Goal: Navigation & Orientation: Find specific page/section

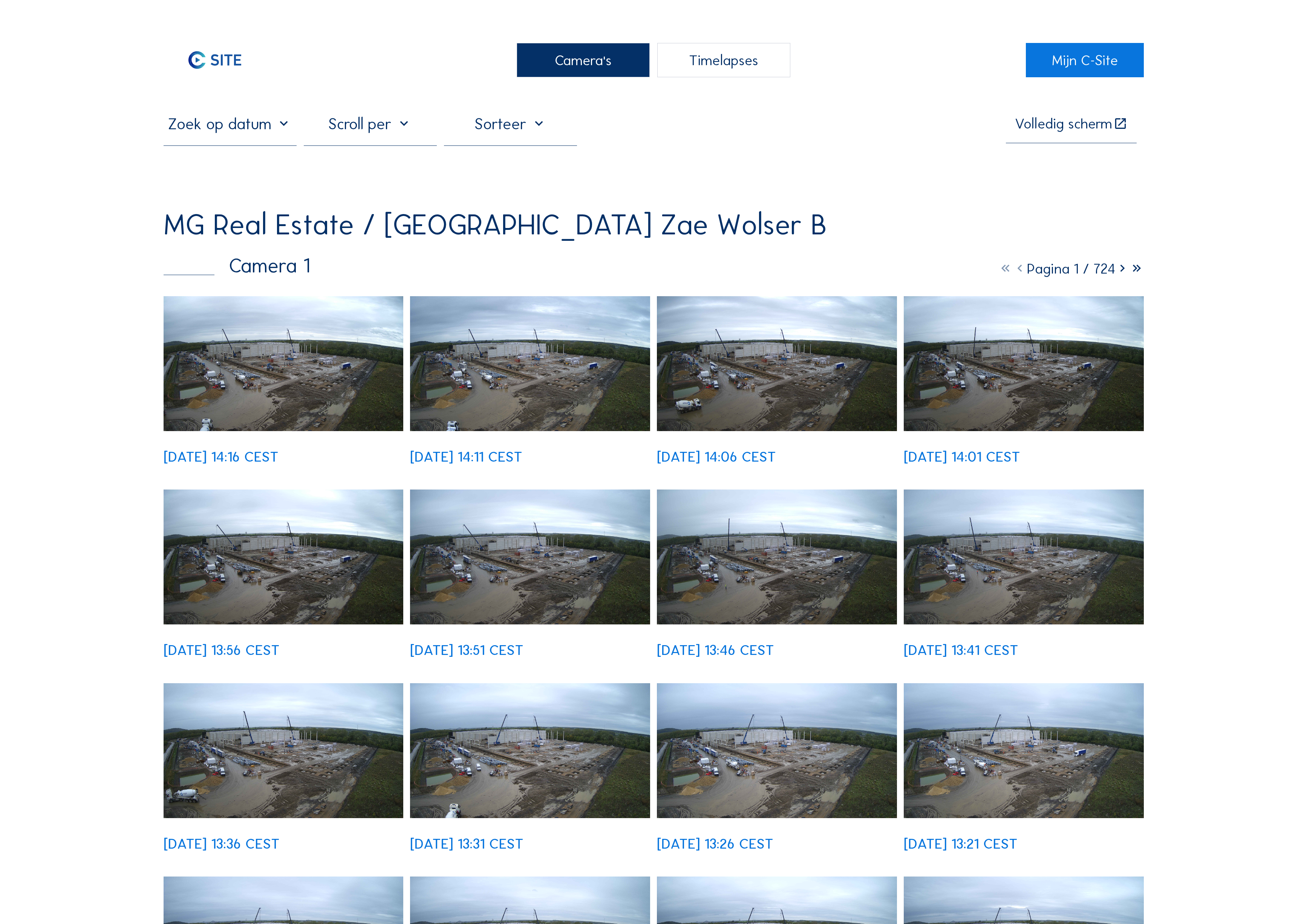
click at [1130, 260] on icon at bounding box center [1122, 269] width 14 height 18
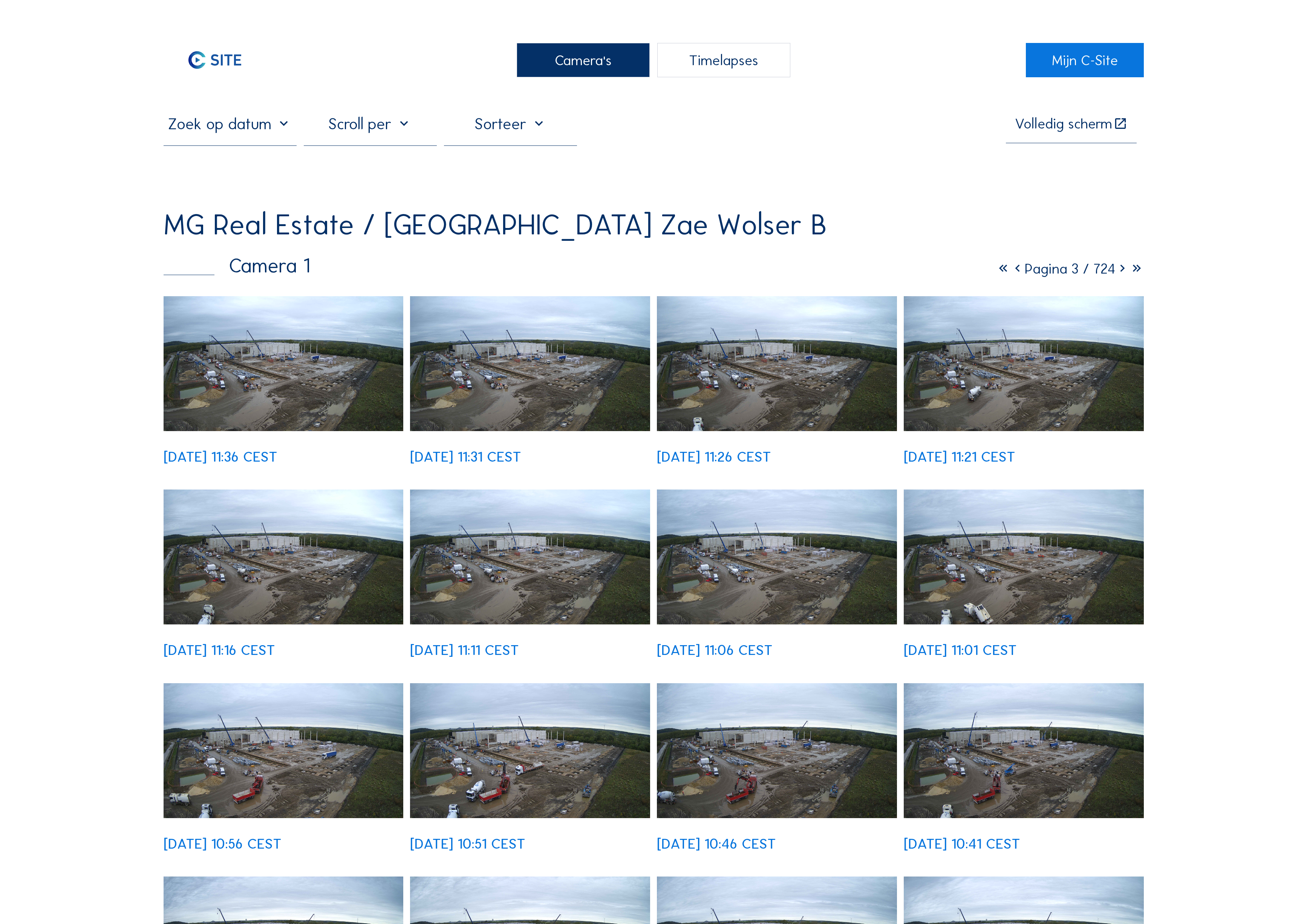
click at [1130, 260] on icon at bounding box center [1122, 269] width 14 height 18
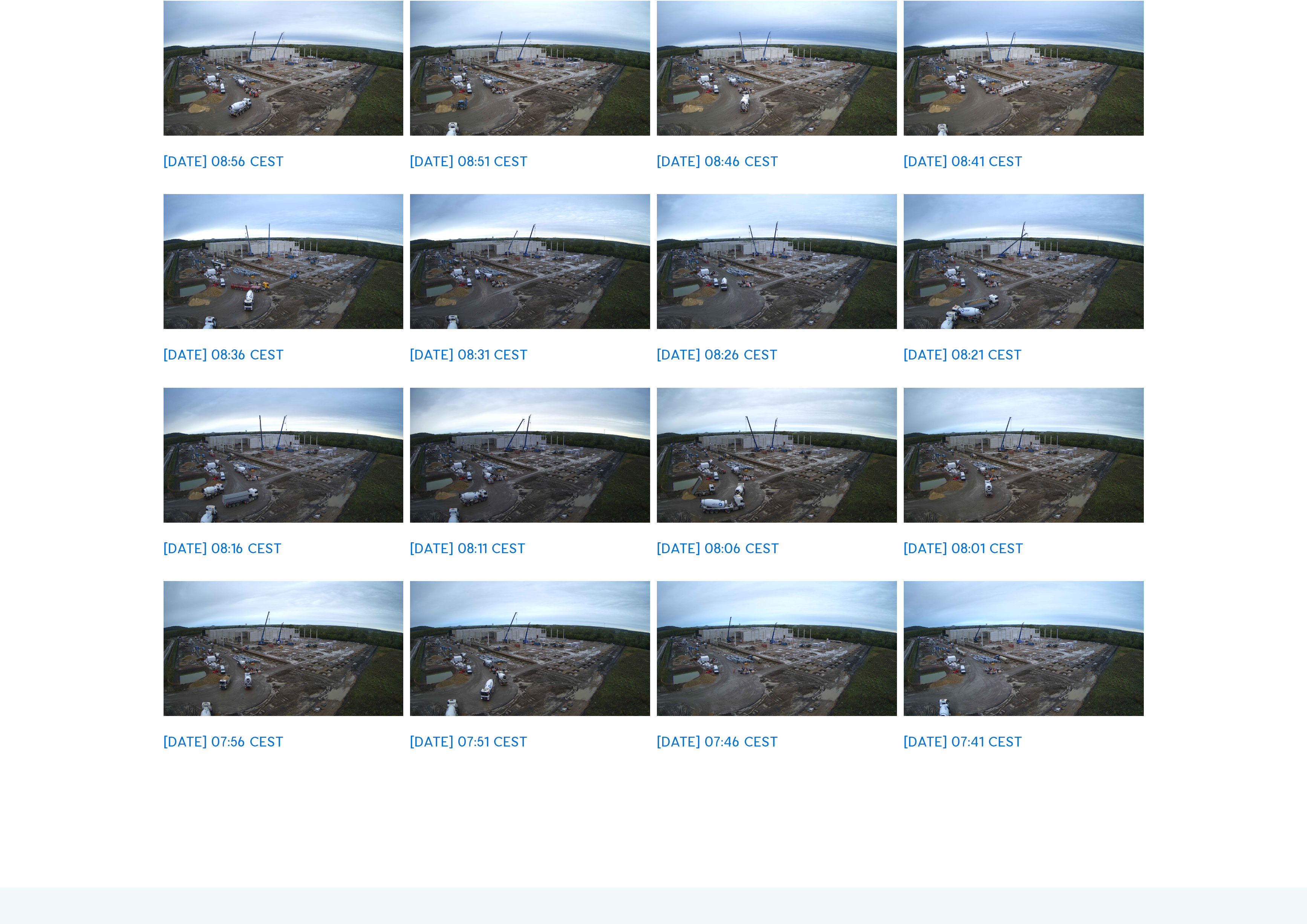
scroll to position [298, 0]
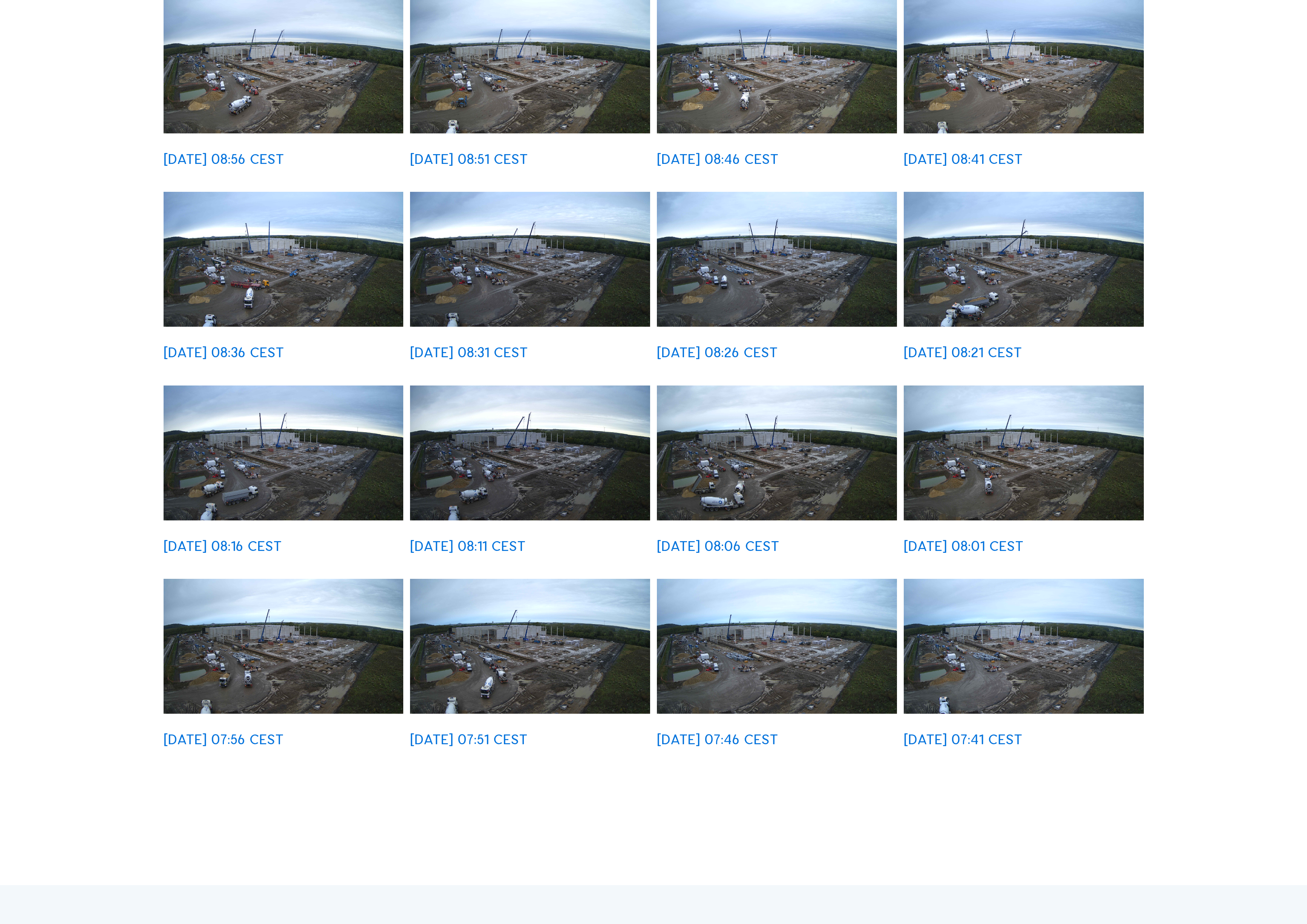
click at [993, 579] on img at bounding box center [1024, 646] width 240 height 135
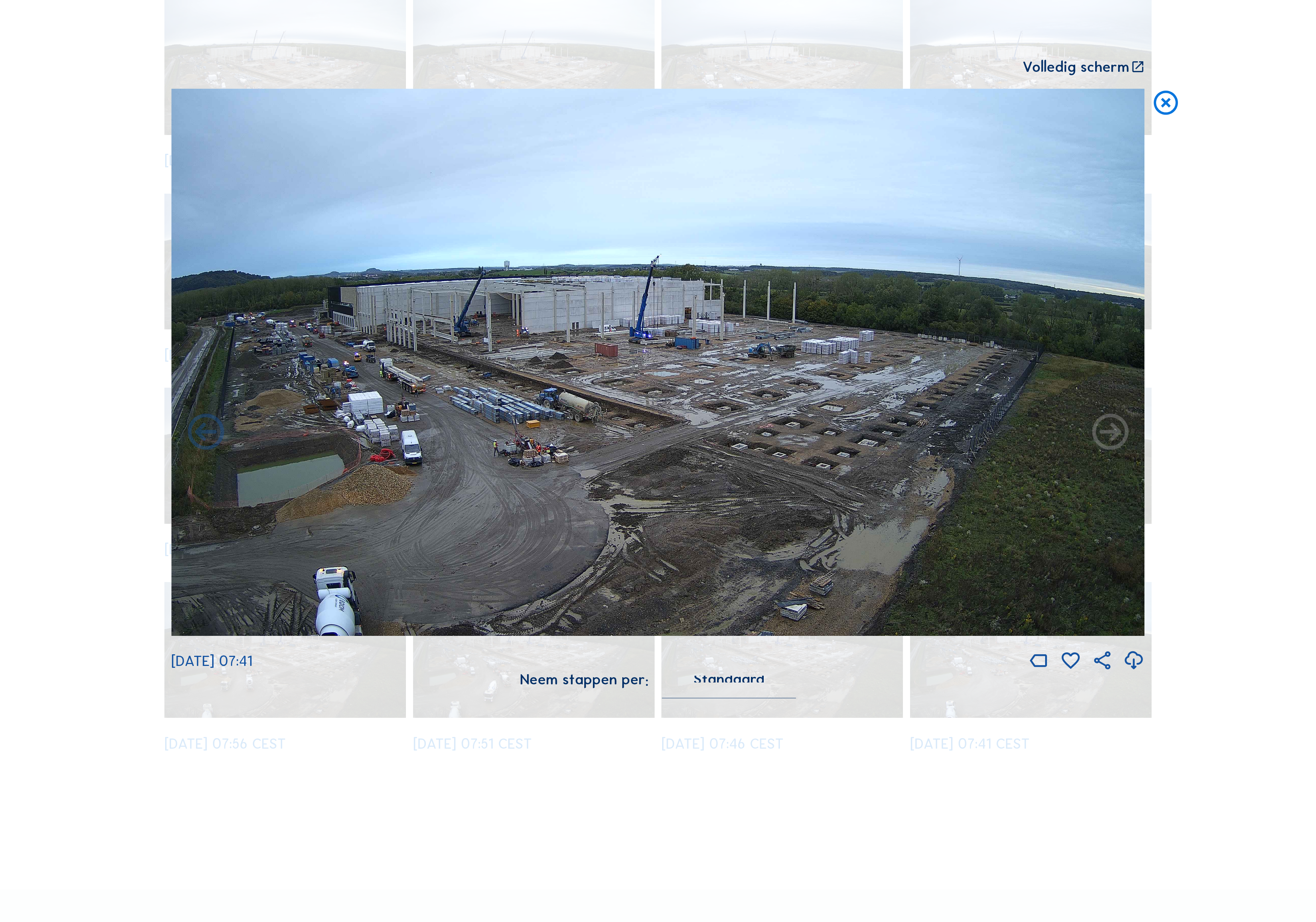
click at [1160, 89] on icon at bounding box center [1166, 103] width 29 height 30
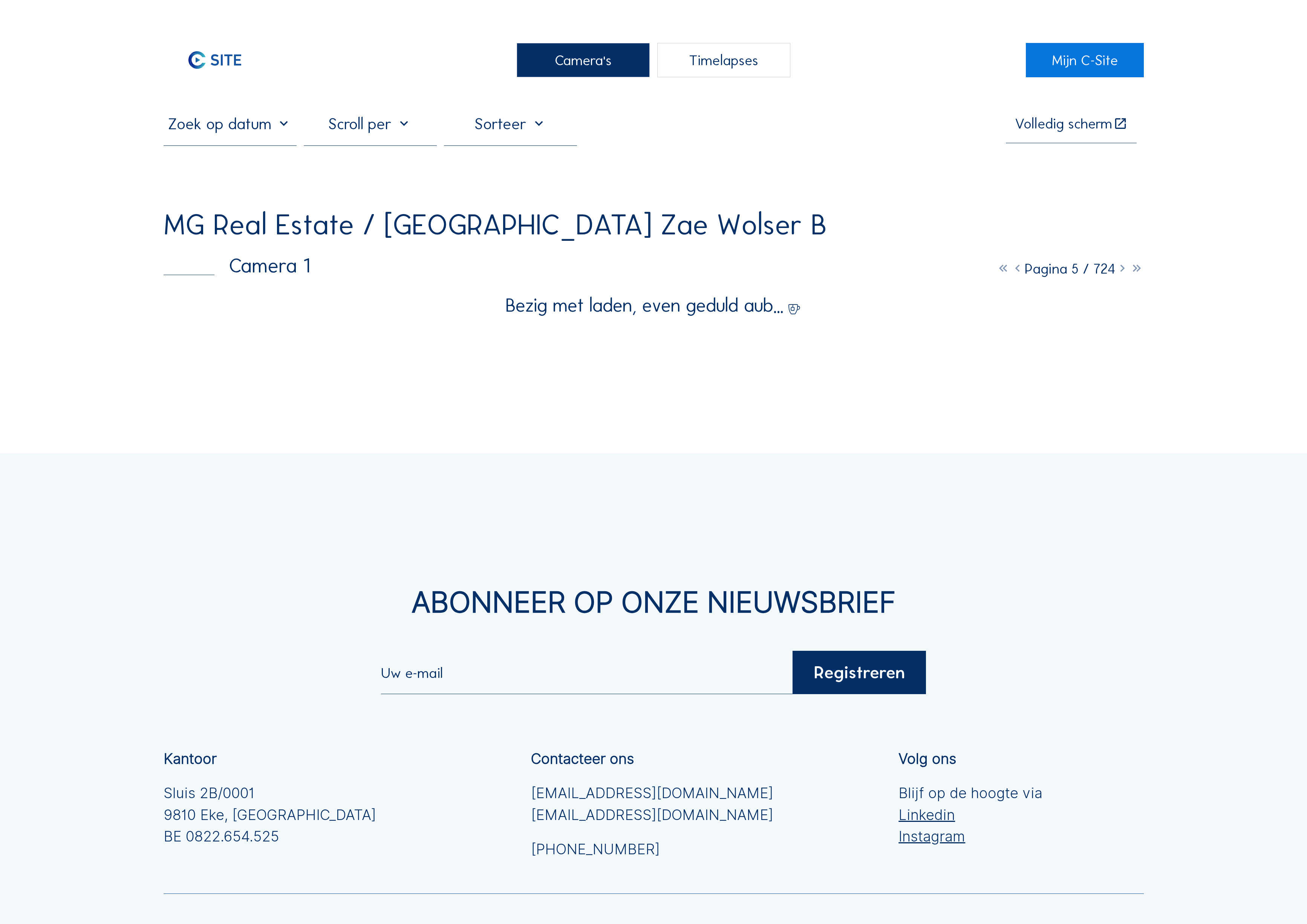
scroll to position [0, 0]
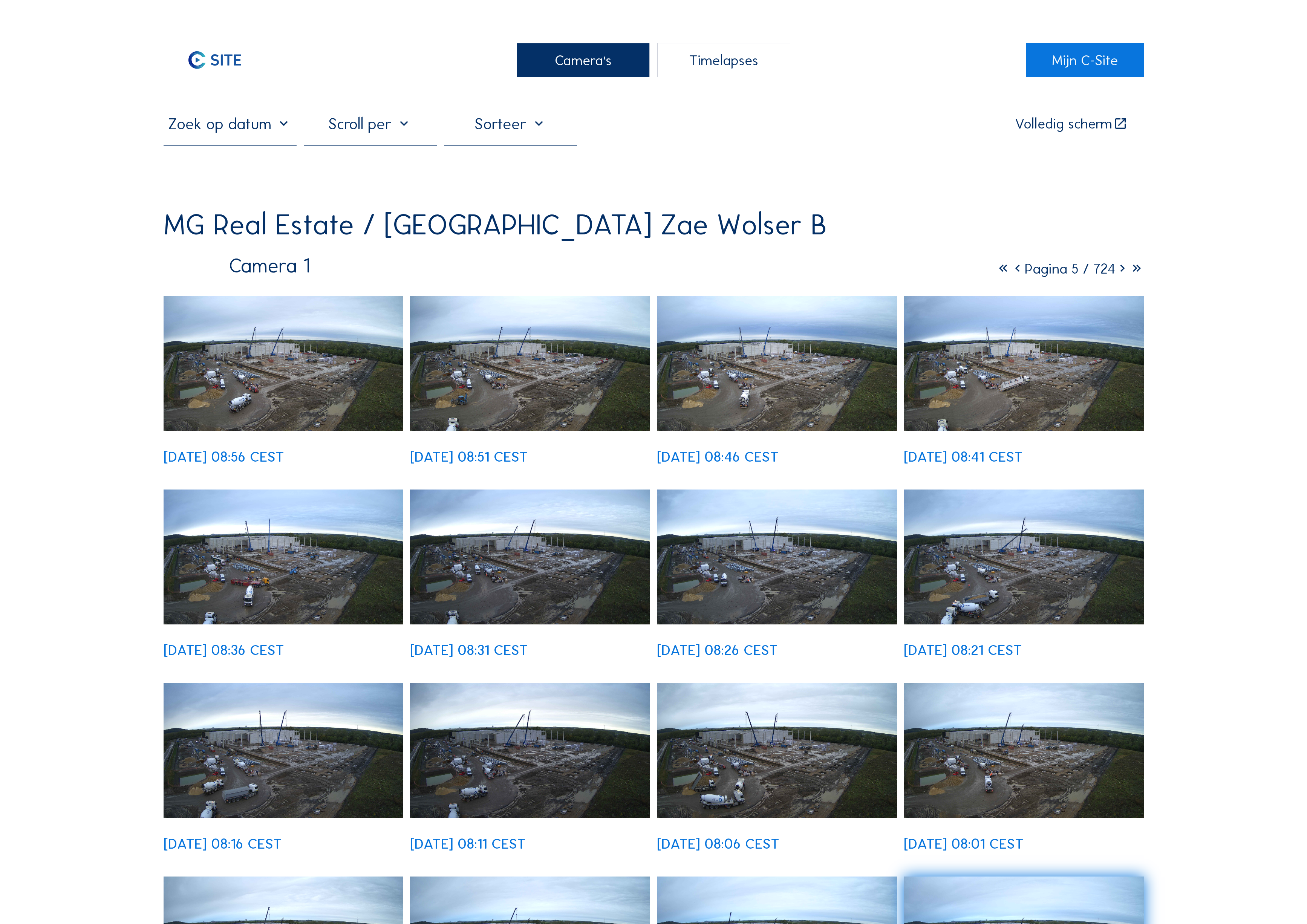
click at [1129, 260] on icon at bounding box center [1122, 269] width 14 height 18
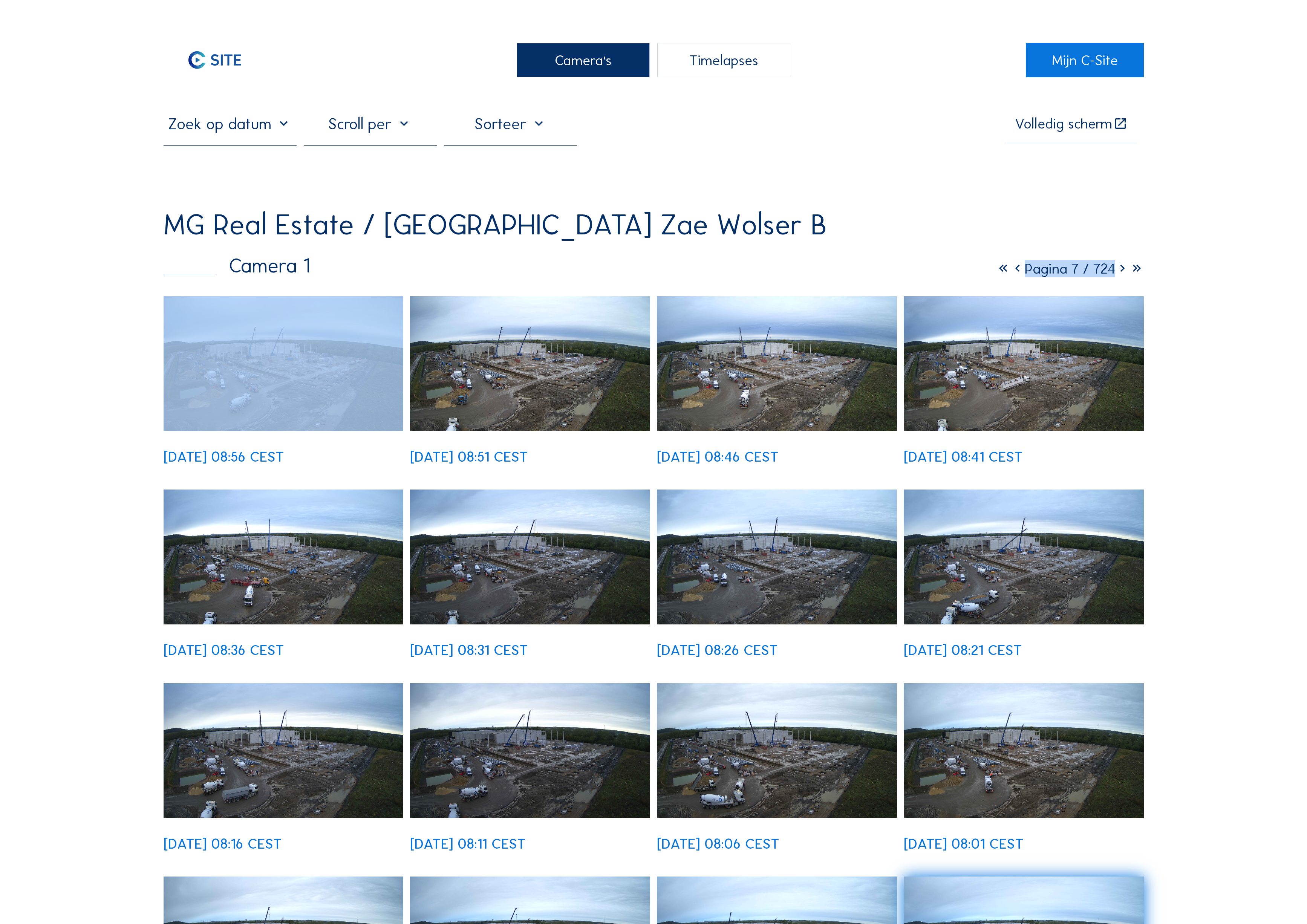
click at [1129, 260] on icon at bounding box center [1122, 269] width 14 height 18
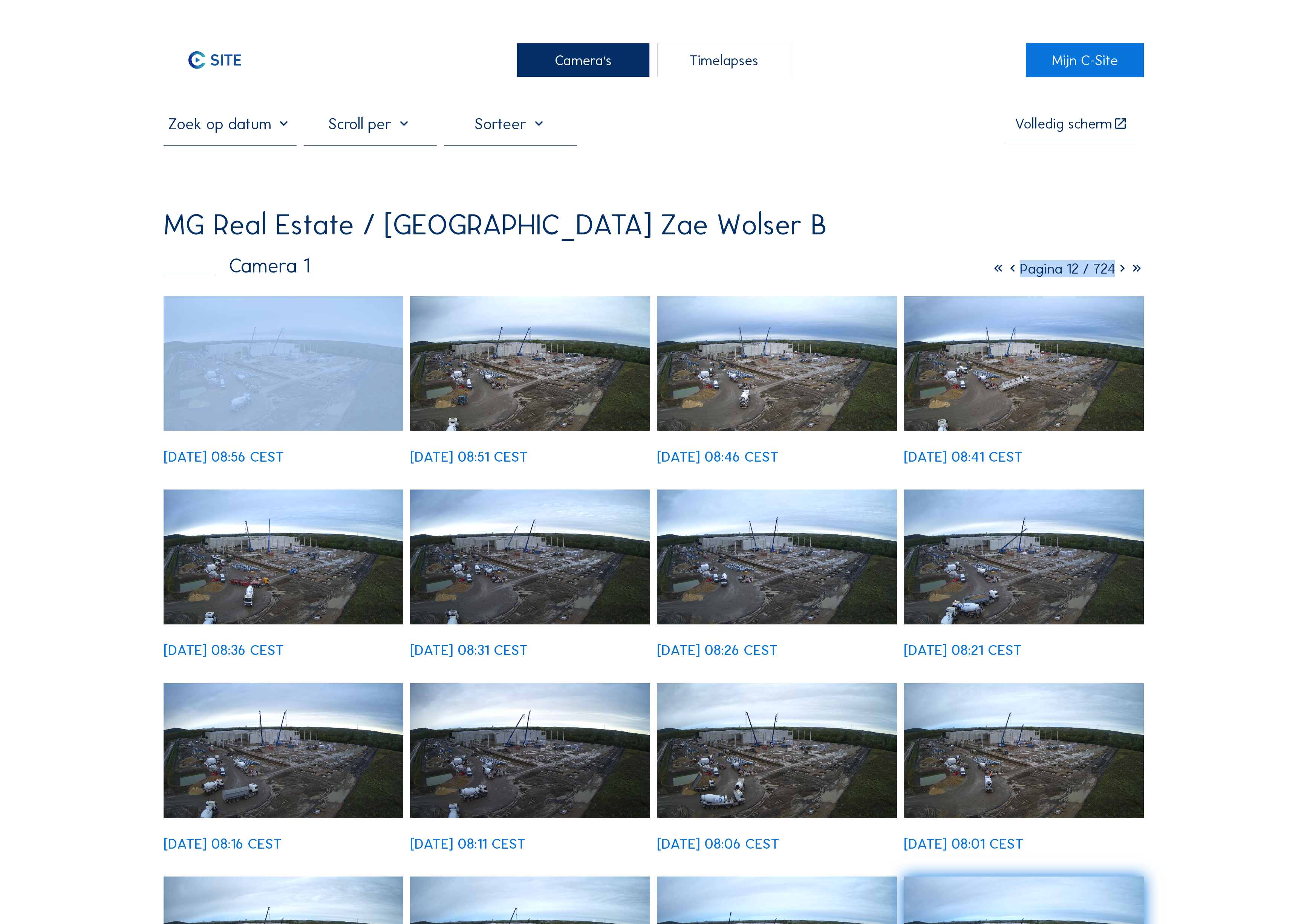
click at [1129, 260] on icon at bounding box center [1122, 269] width 14 height 18
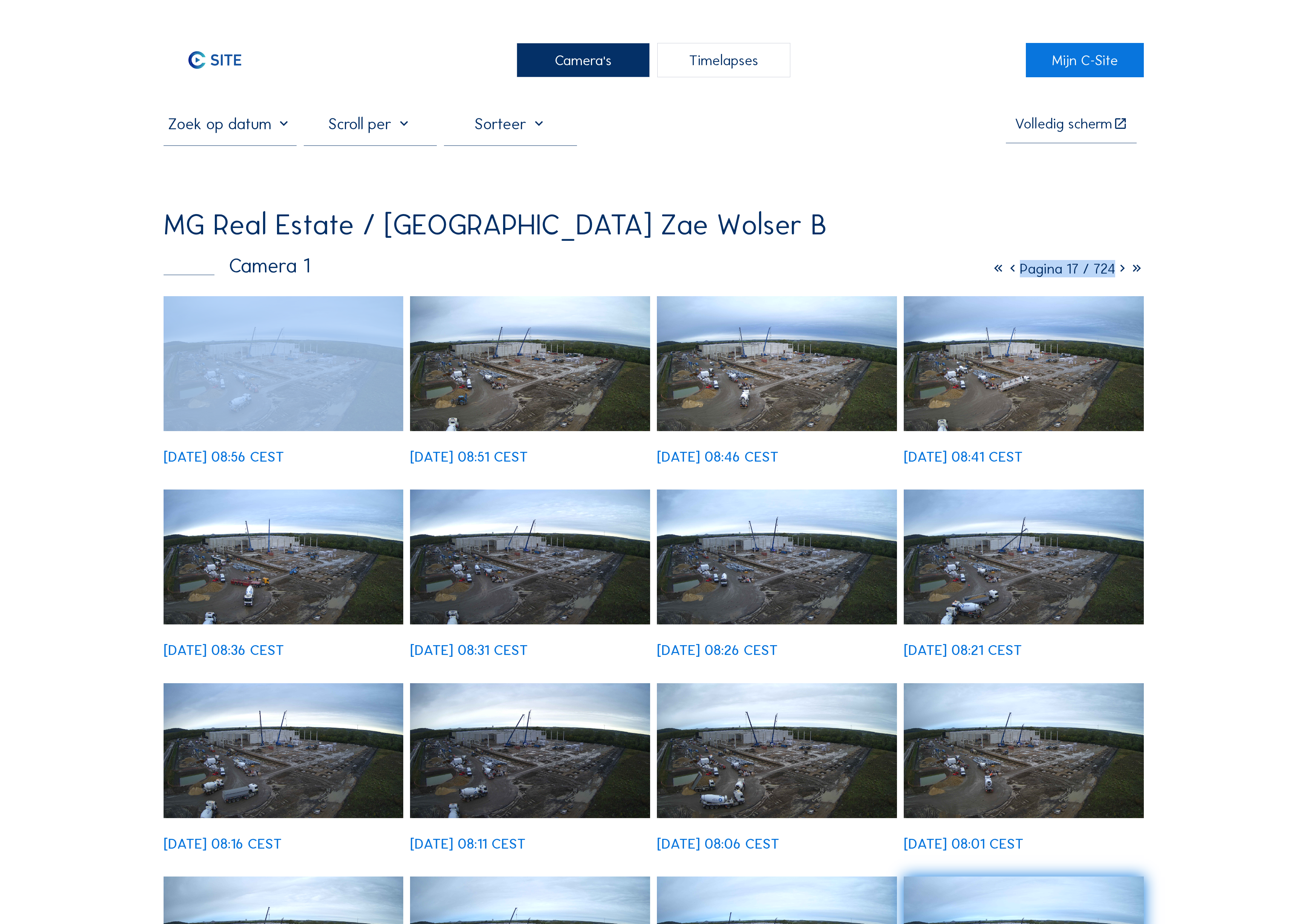
click at [1129, 260] on icon at bounding box center [1122, 269] width 14 height 18
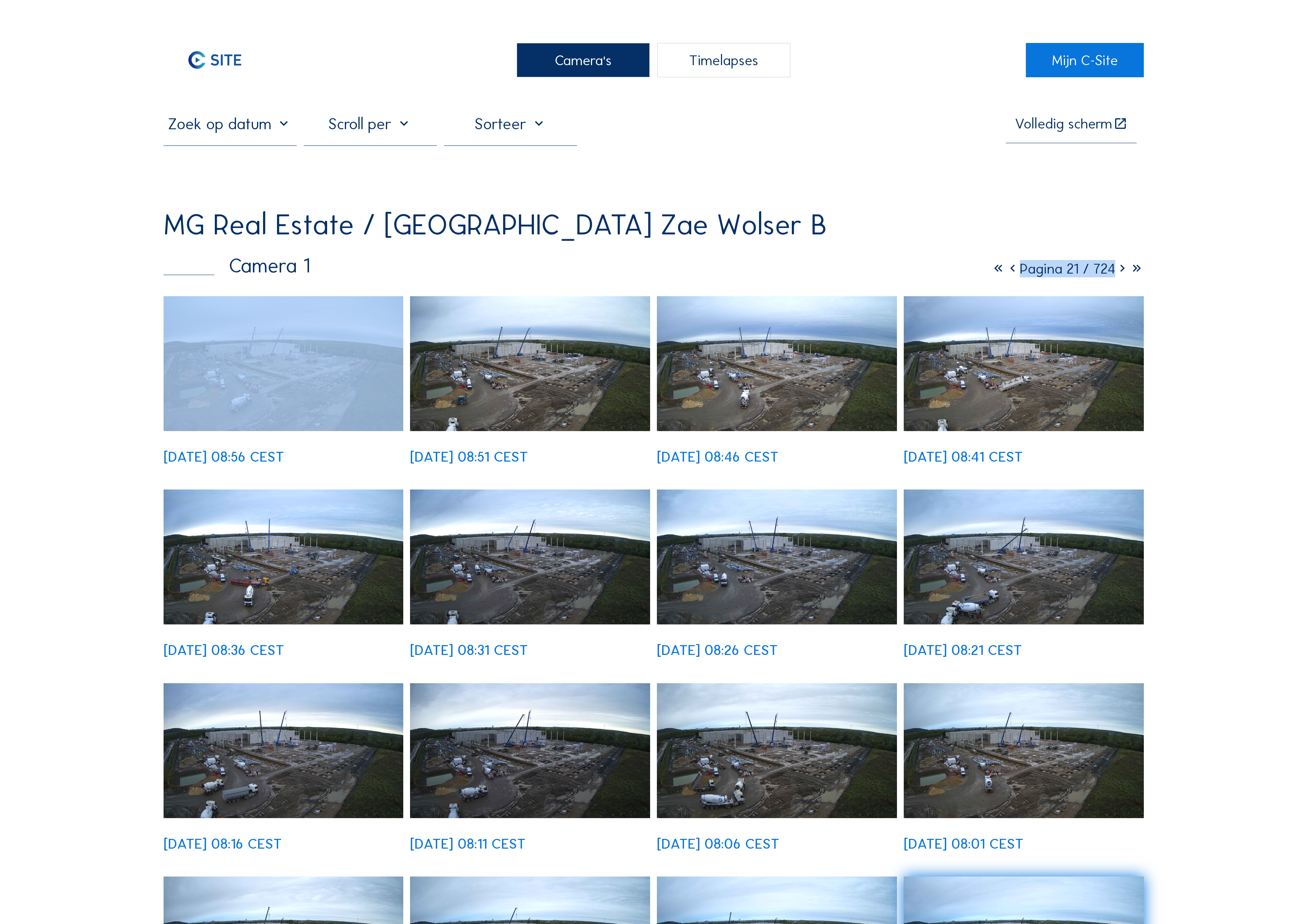
click at [1129, 260] on icon at bounding box center [1122, 269] width 14 height 18
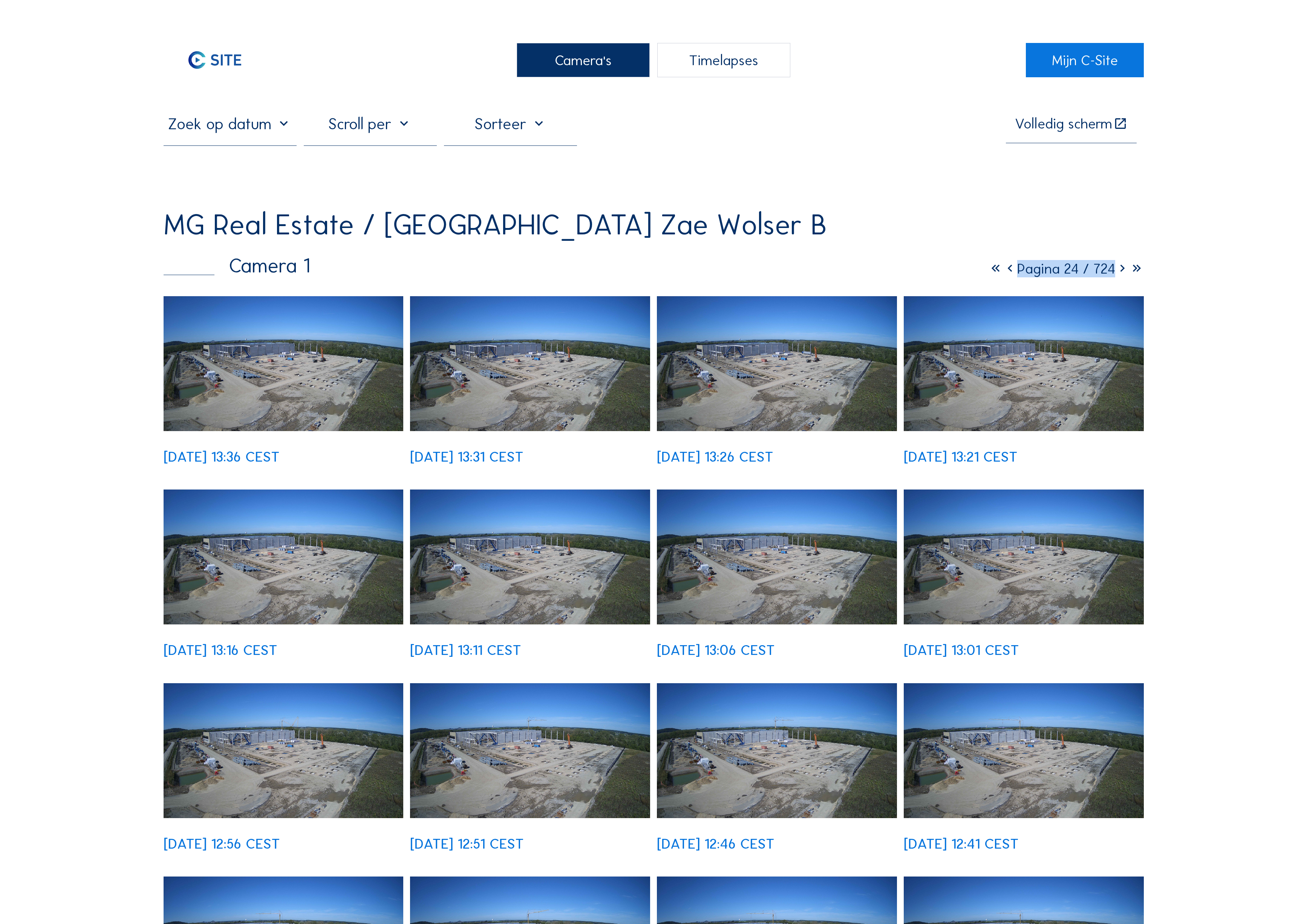
click at [1130, 260] on icon at bounding box center [1122, 269] width 14 height 18
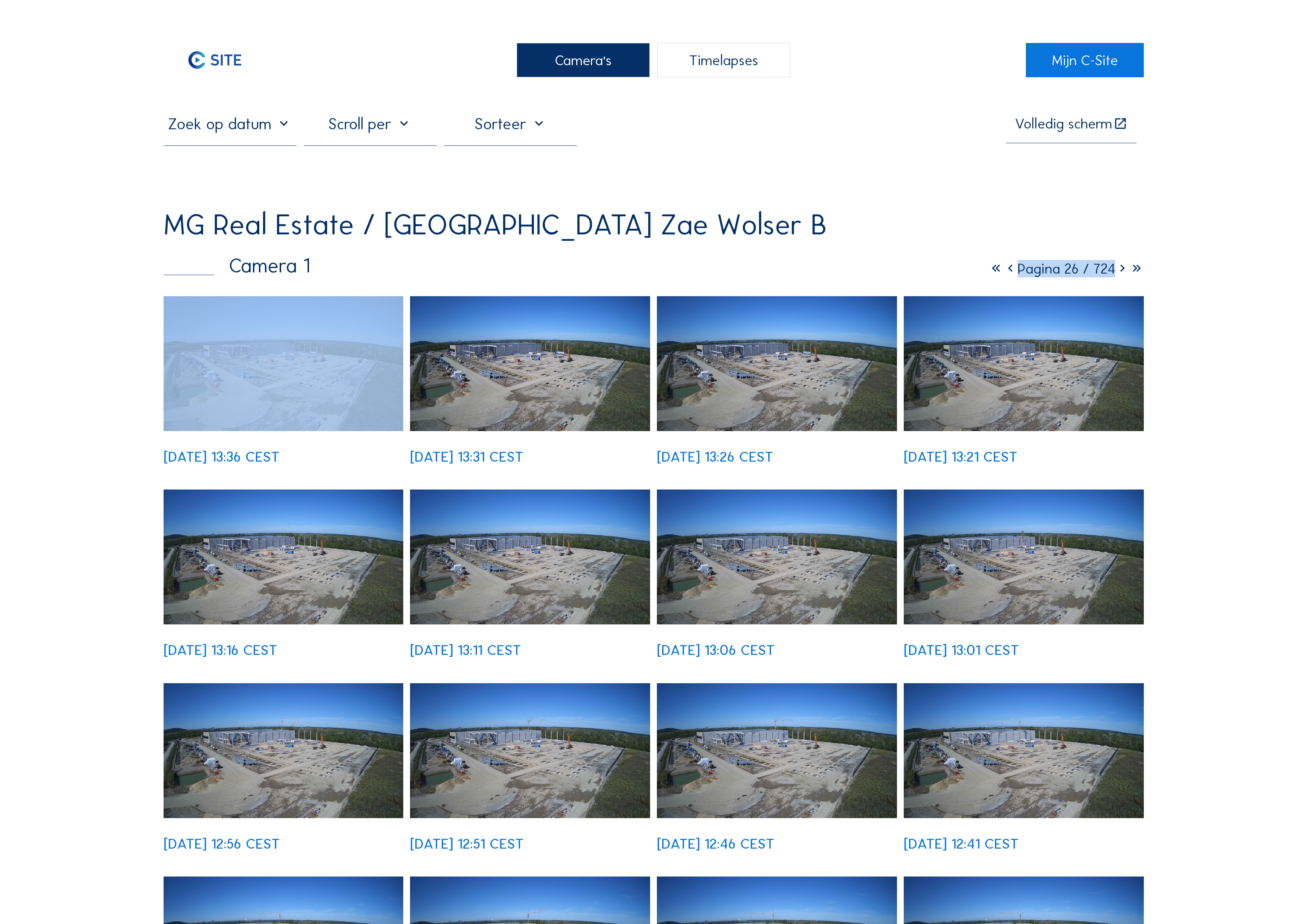
click at [1130, 260] on icon at bounding box center [1122, 269] width 14 height 18
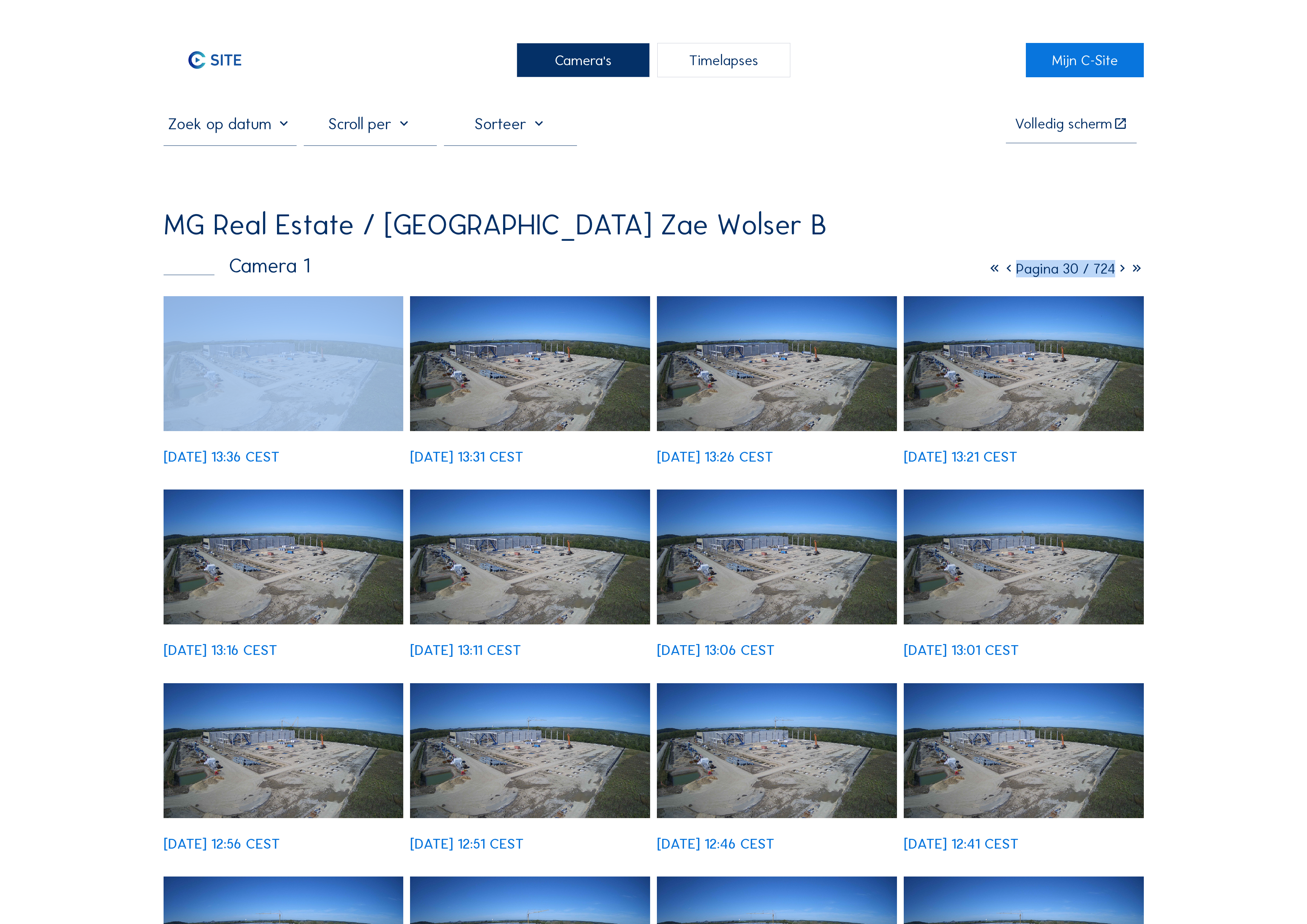
click at [1130, 260] on icon at bounding box center [1122, 269] width 14 height 18
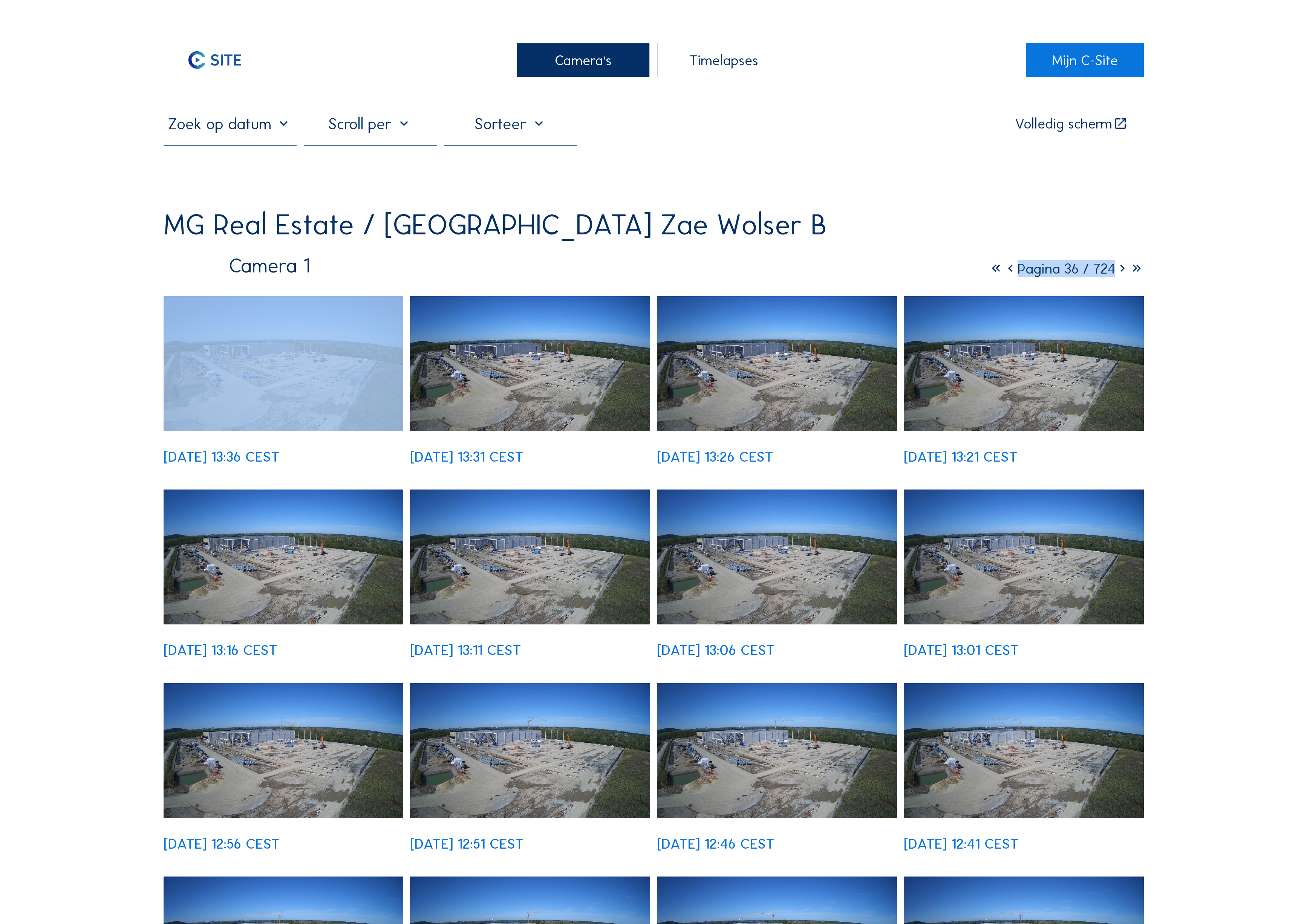
click at [1130, 260] on icon at bounding box center [1122, 269] width 14 height 18
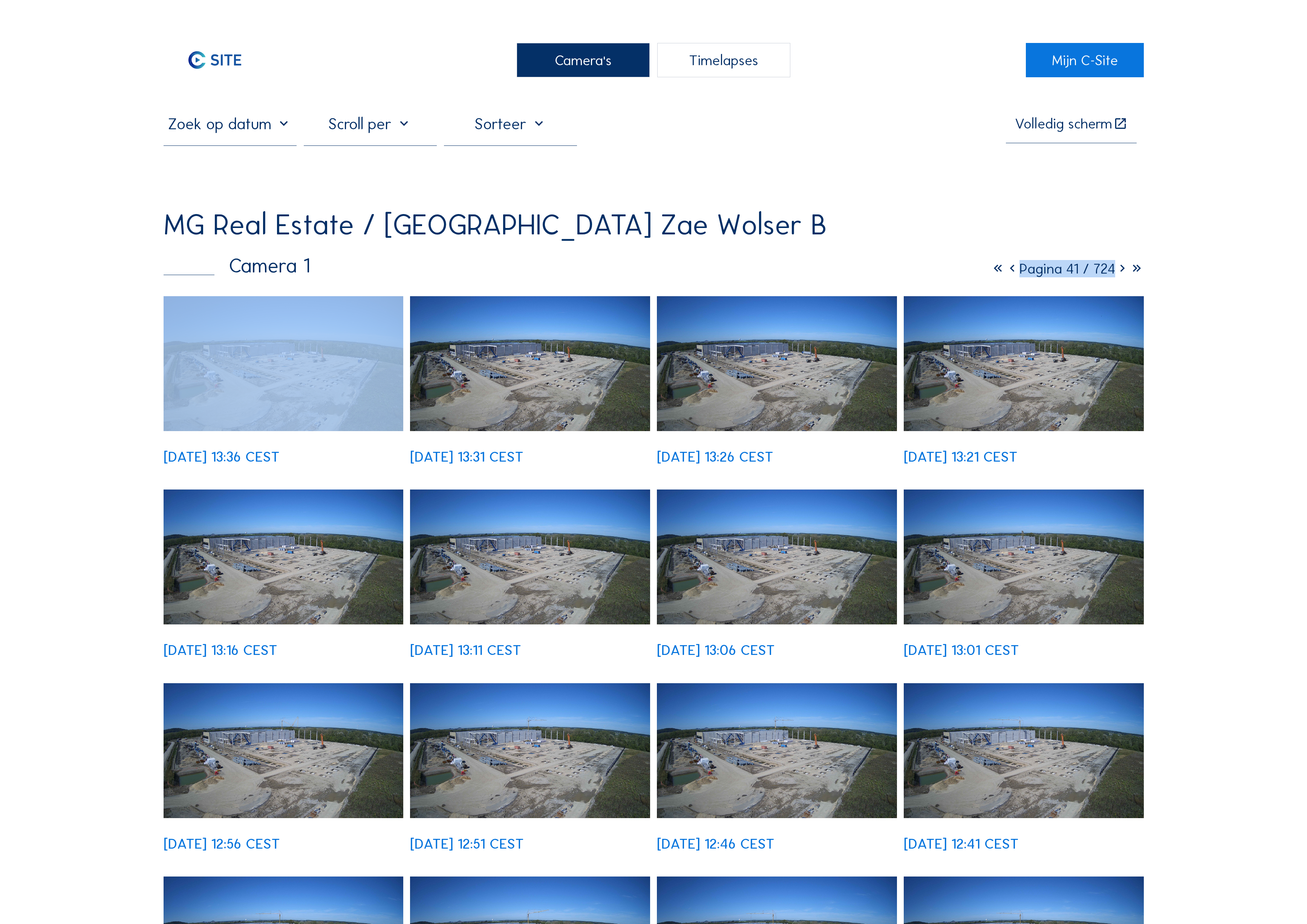
click at [1130, 260] on icon at bounding box center [1122, 269] width 14 height 18
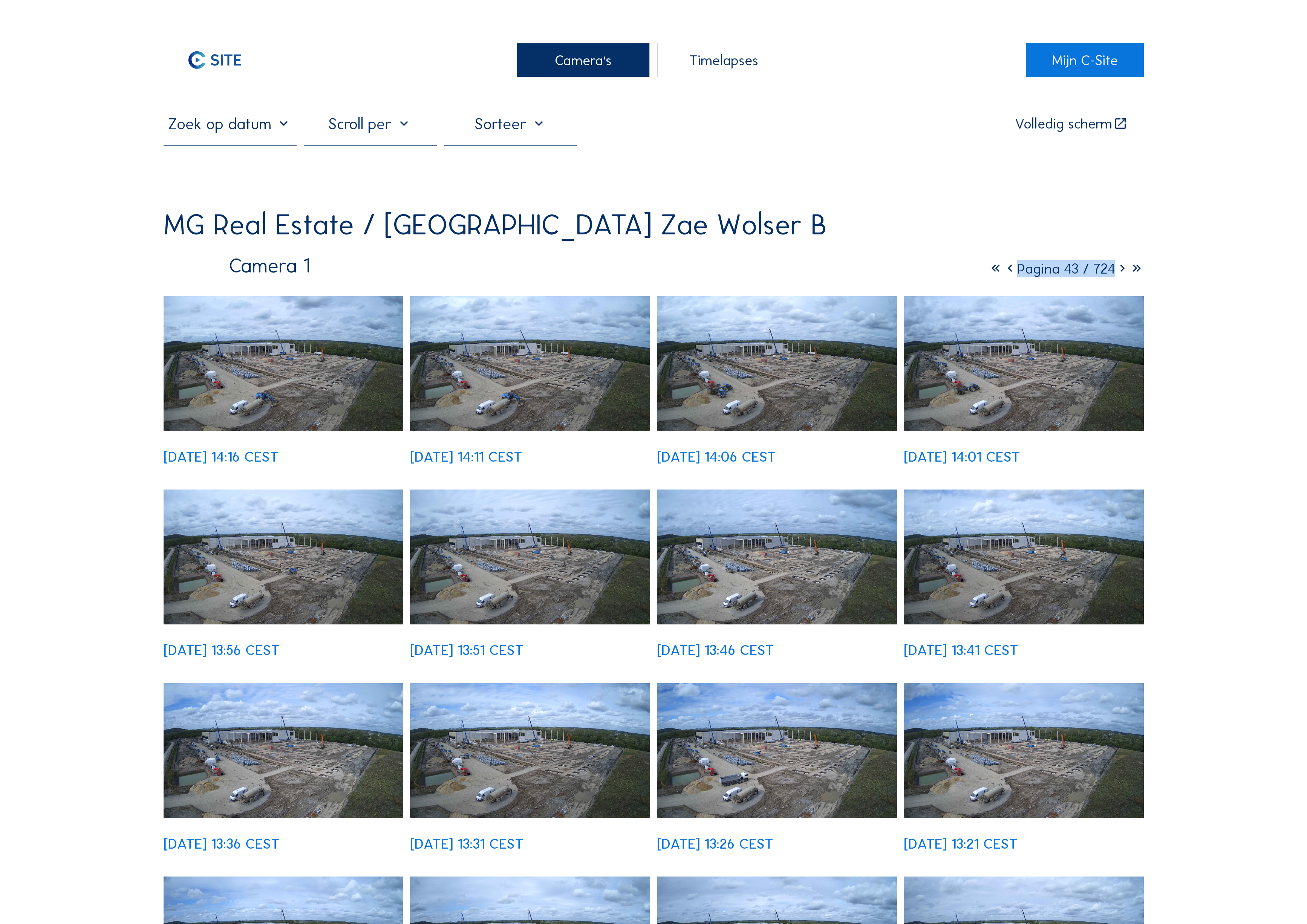
click at [803, 318] on img at bounding box center [777, 364] width 240 height 135
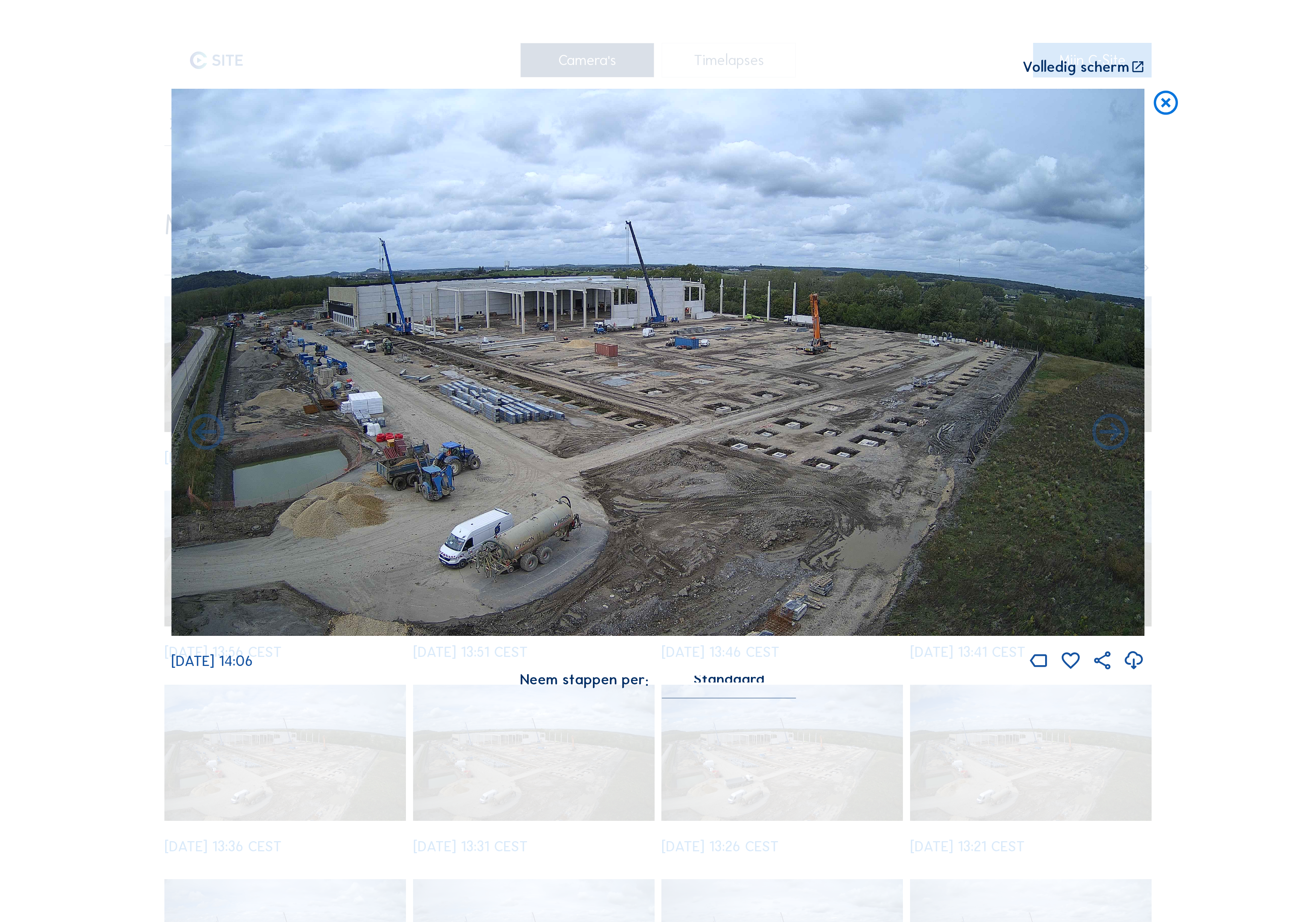
click at [1159, 89] on icon at bounding box center [1166, 103] width 29 height 30
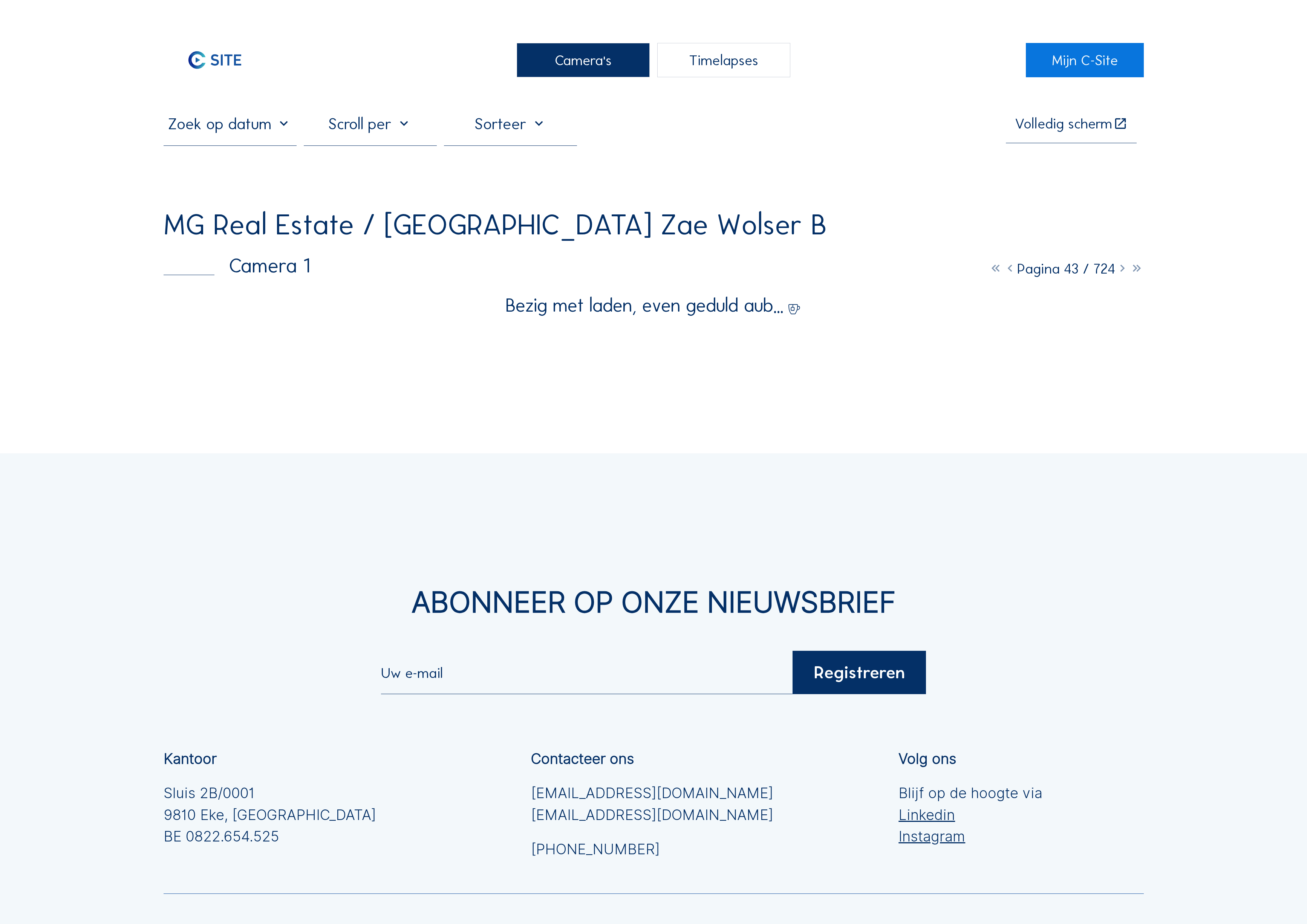
click at [1130, 260] on icon at bounding box center [1122, 269] width 14 height 18
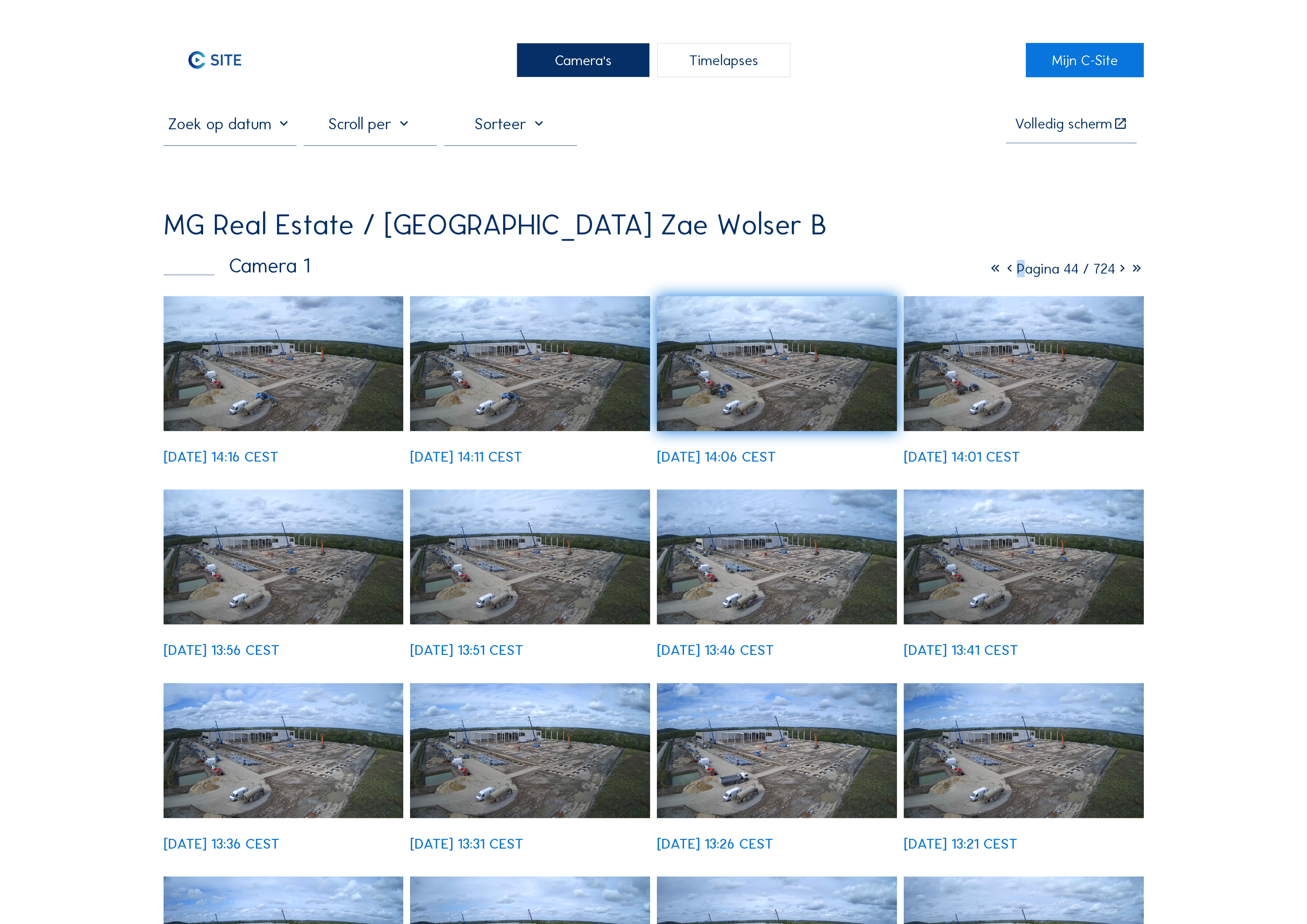
click at [1130, 260] on icon at bounding box center [1122, 269] width 14 height 18
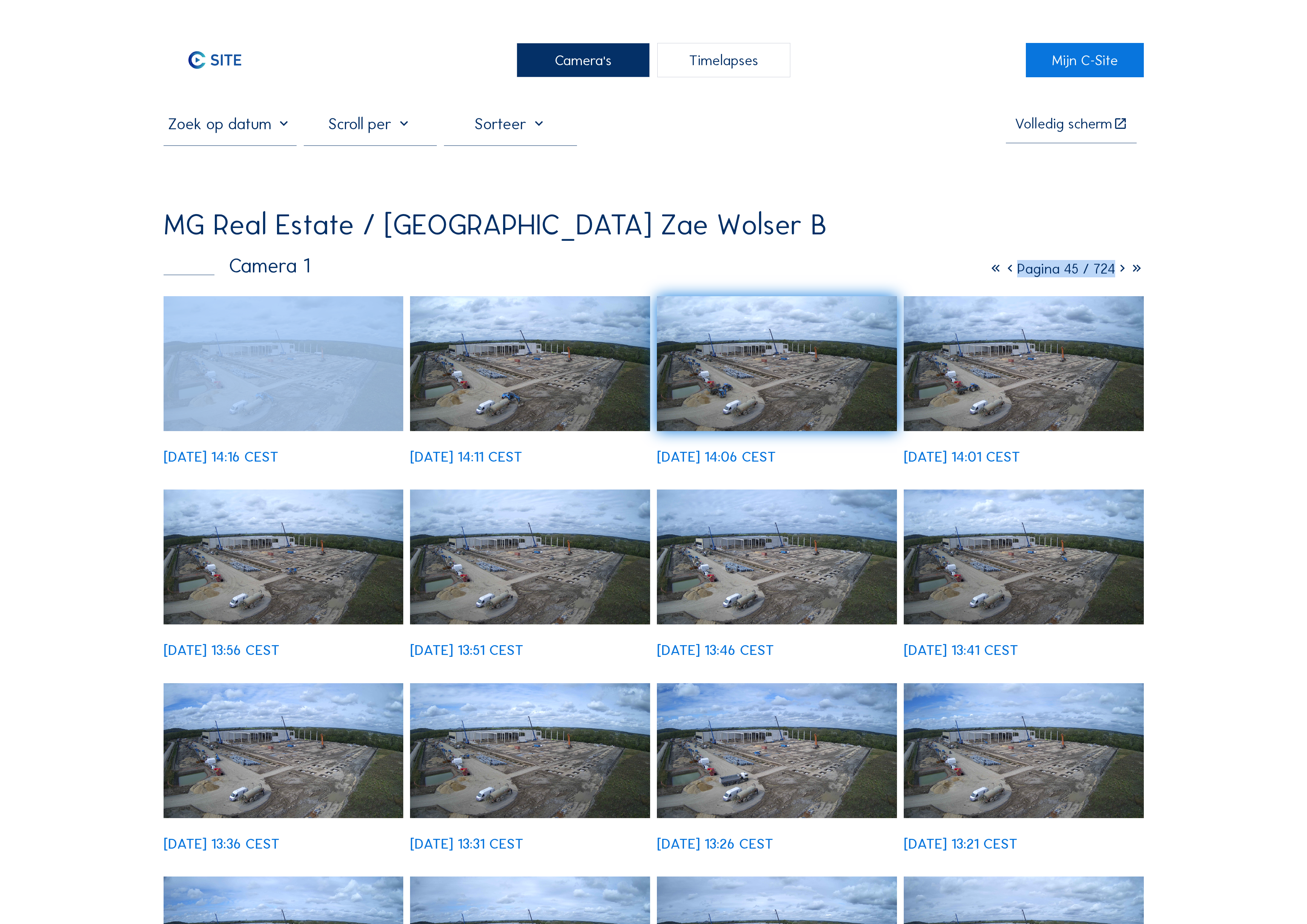
click at [1130, 260] on icon at bounding box center [1122, 269] width 14 height 18
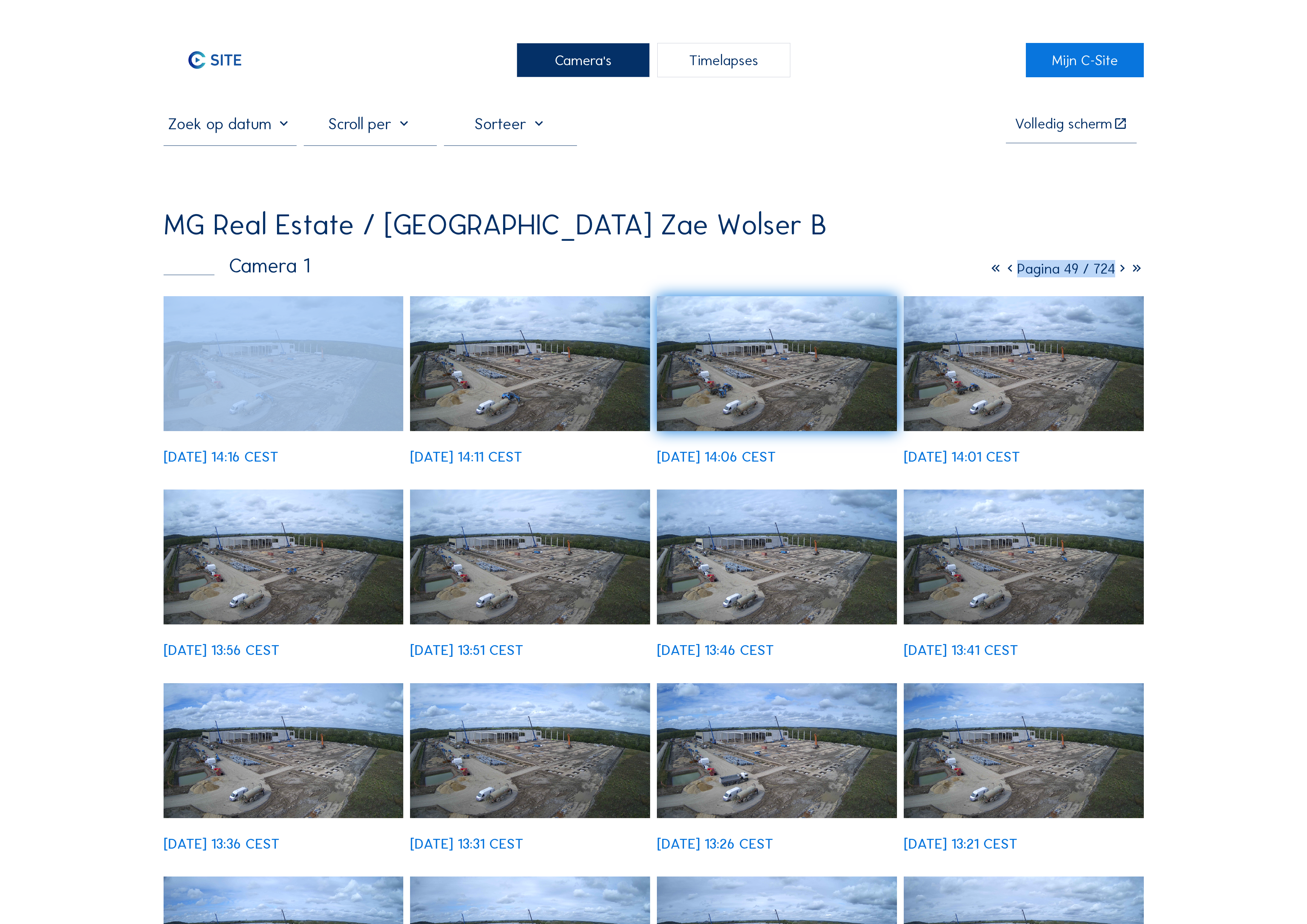
click at [1130, 260] on icon at bounding box center [1122, 269] width 14 height 18
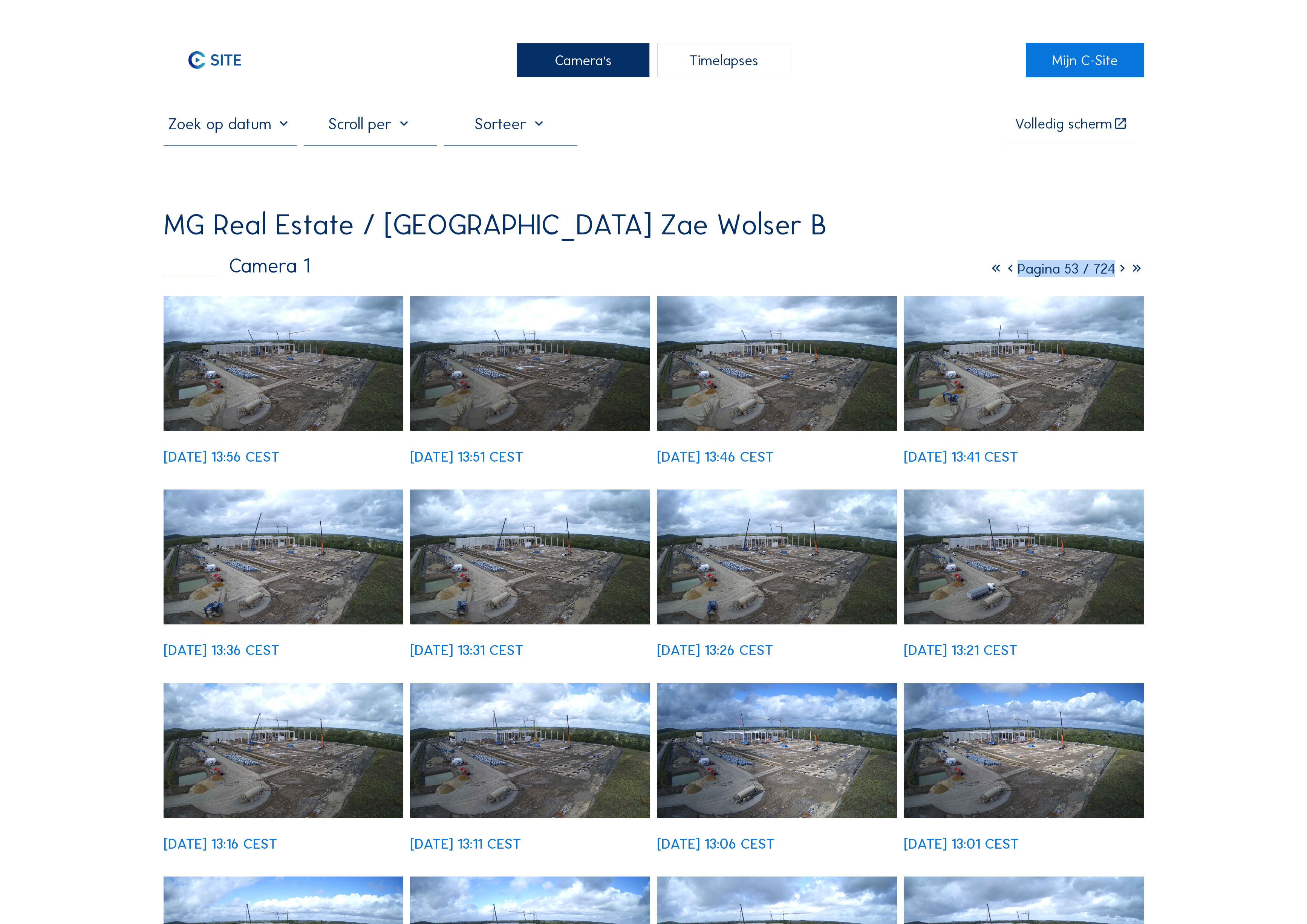
click at [791, 309] on img at bounding box center [777, 364] width 240 height 135
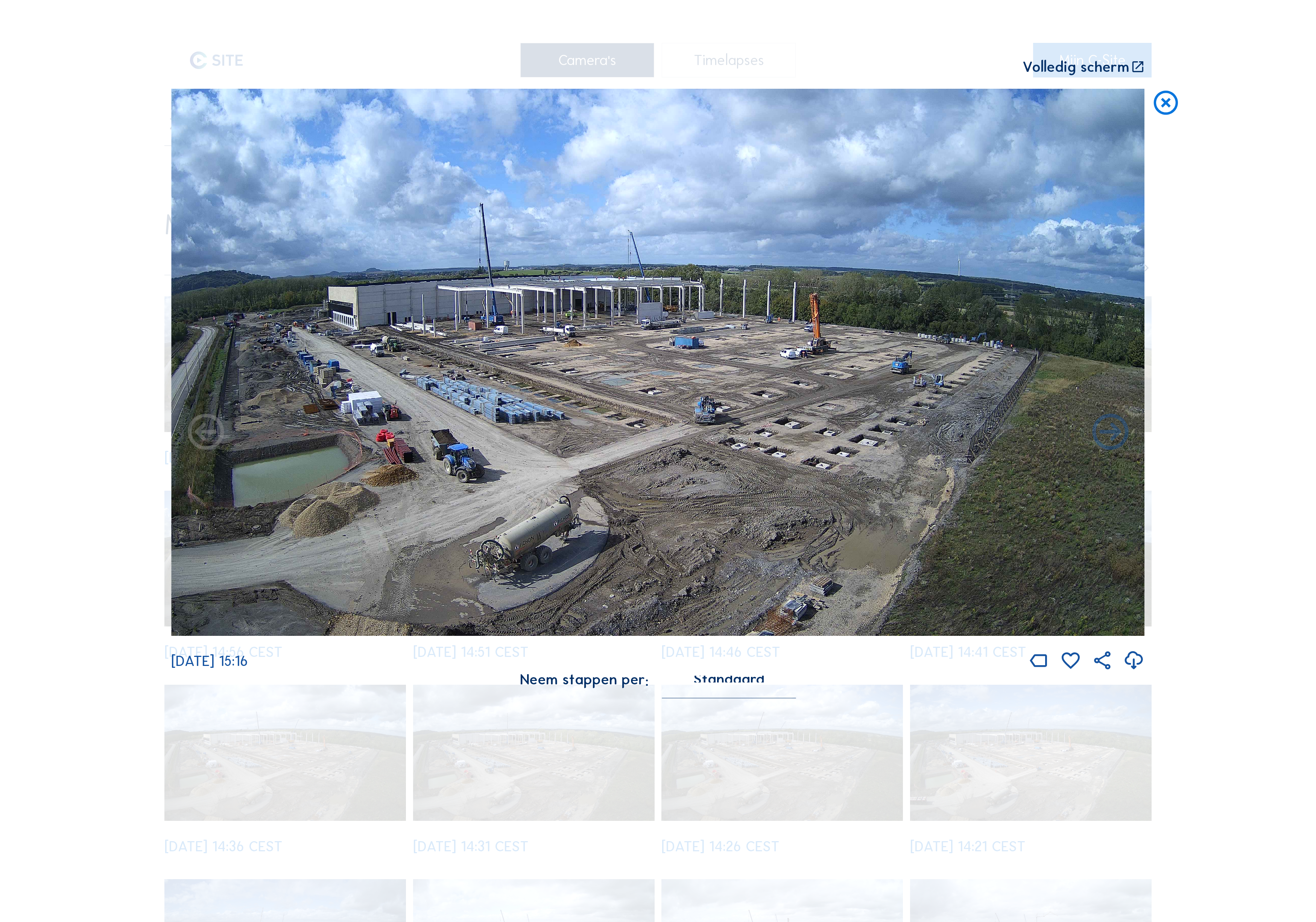
click at [1162, 89] on icon at bounding box center [1166, 103] width 29 height 30
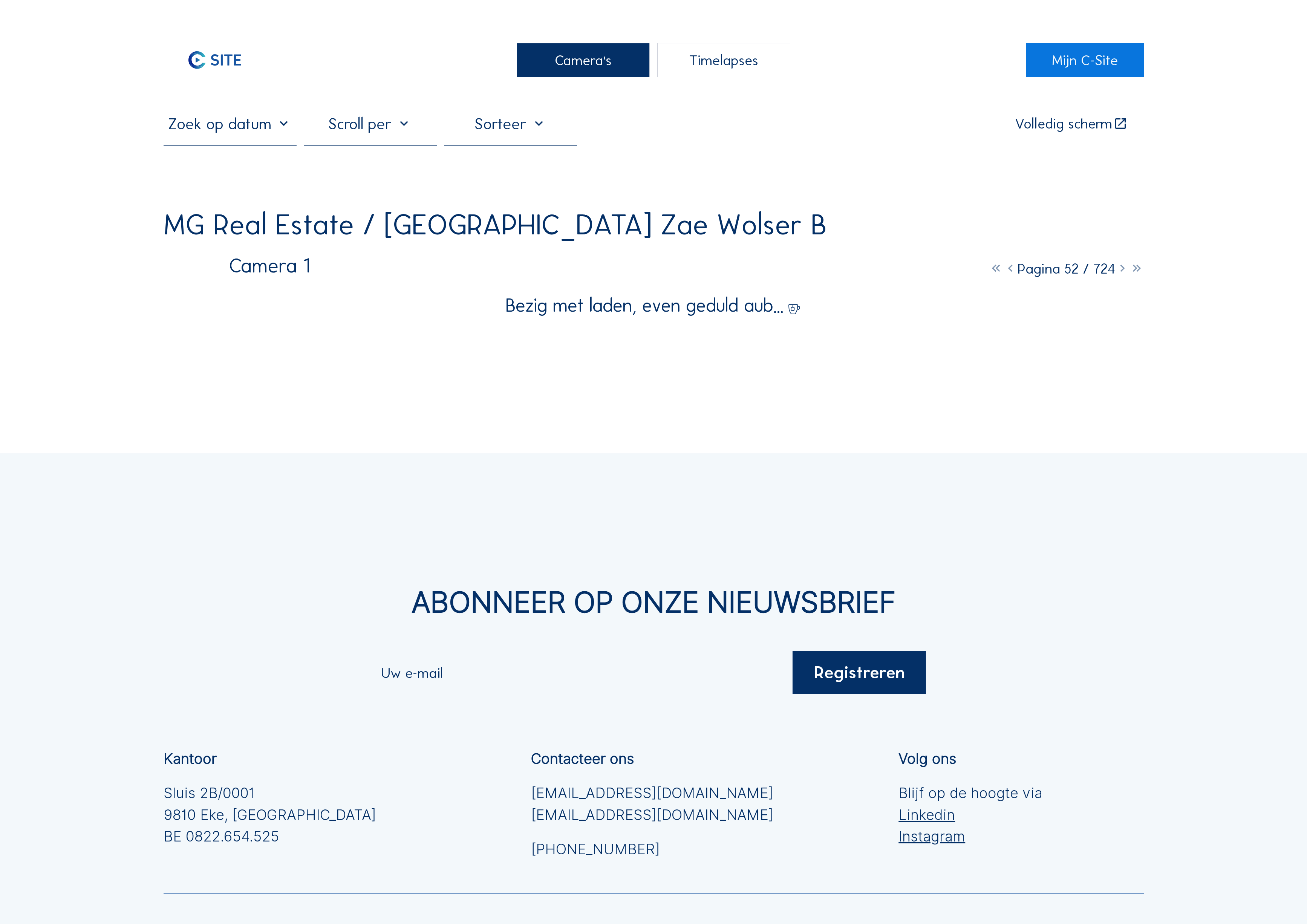
scroll to position [2, 0]
click at [1130, 258] on icon at bounding box center [1122, 267] width 14 height 18
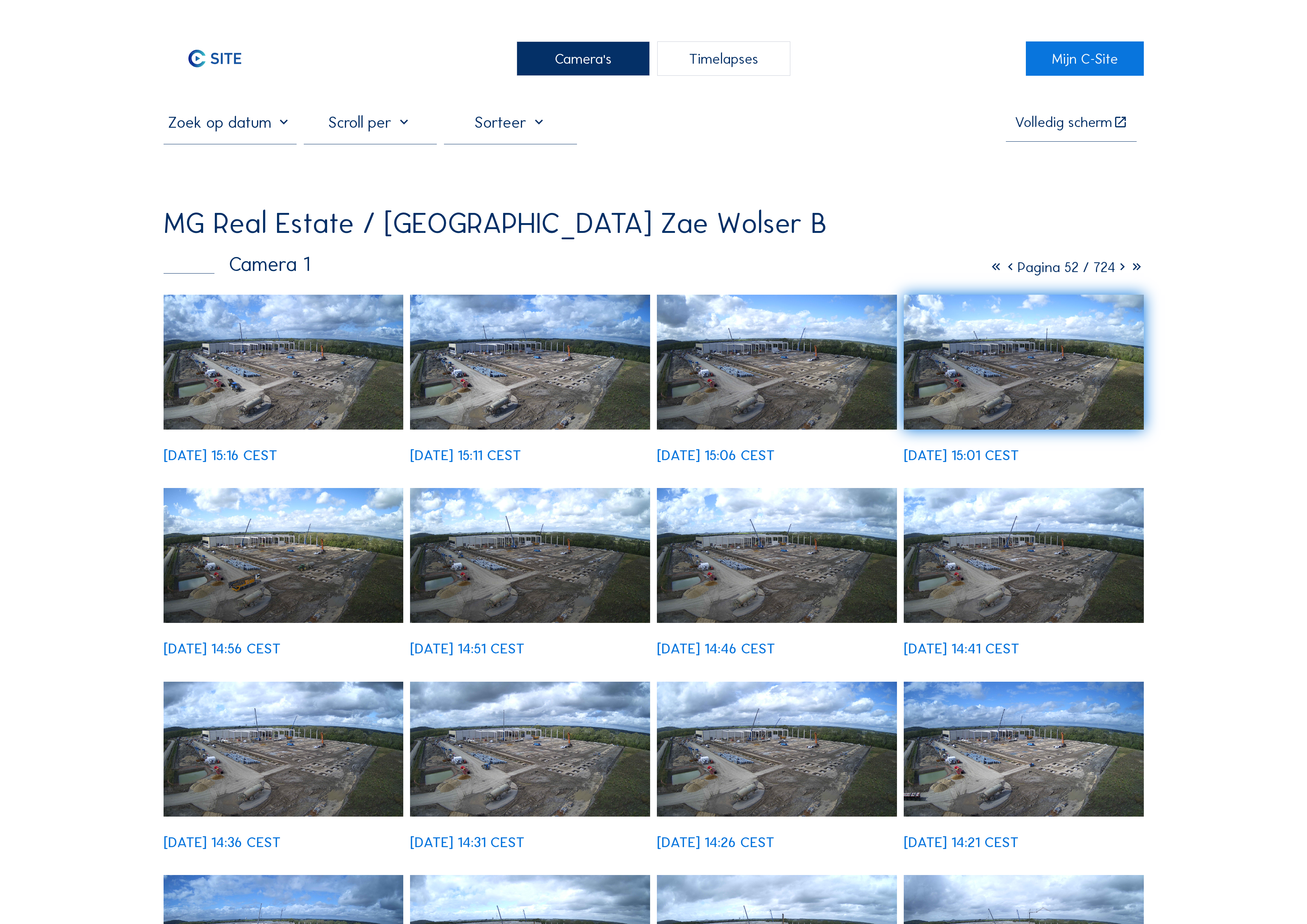
scroll to position [1, 1]
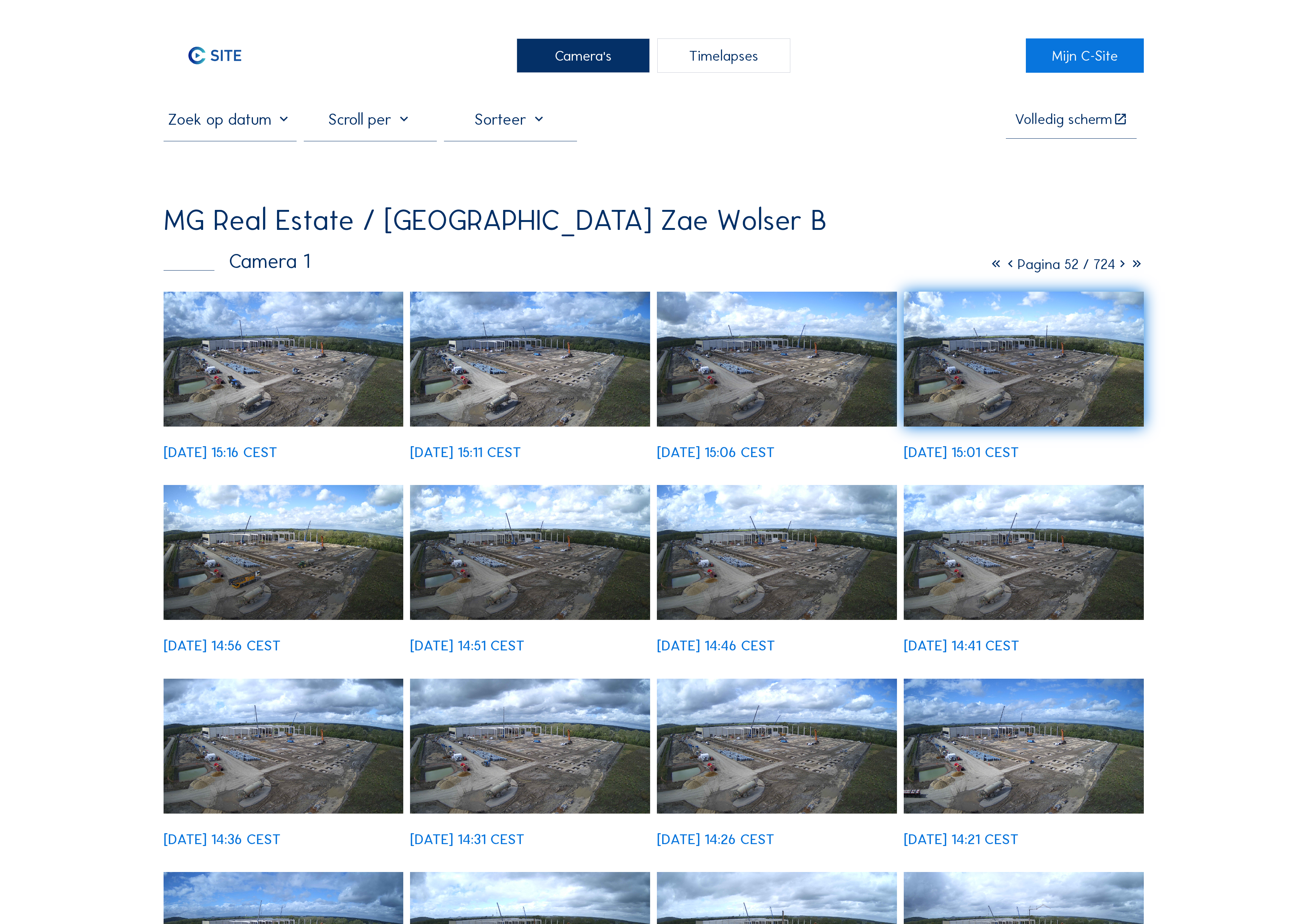
click at [1130, 256] on icon at bounding box center [1122, 264] width 14 height 18
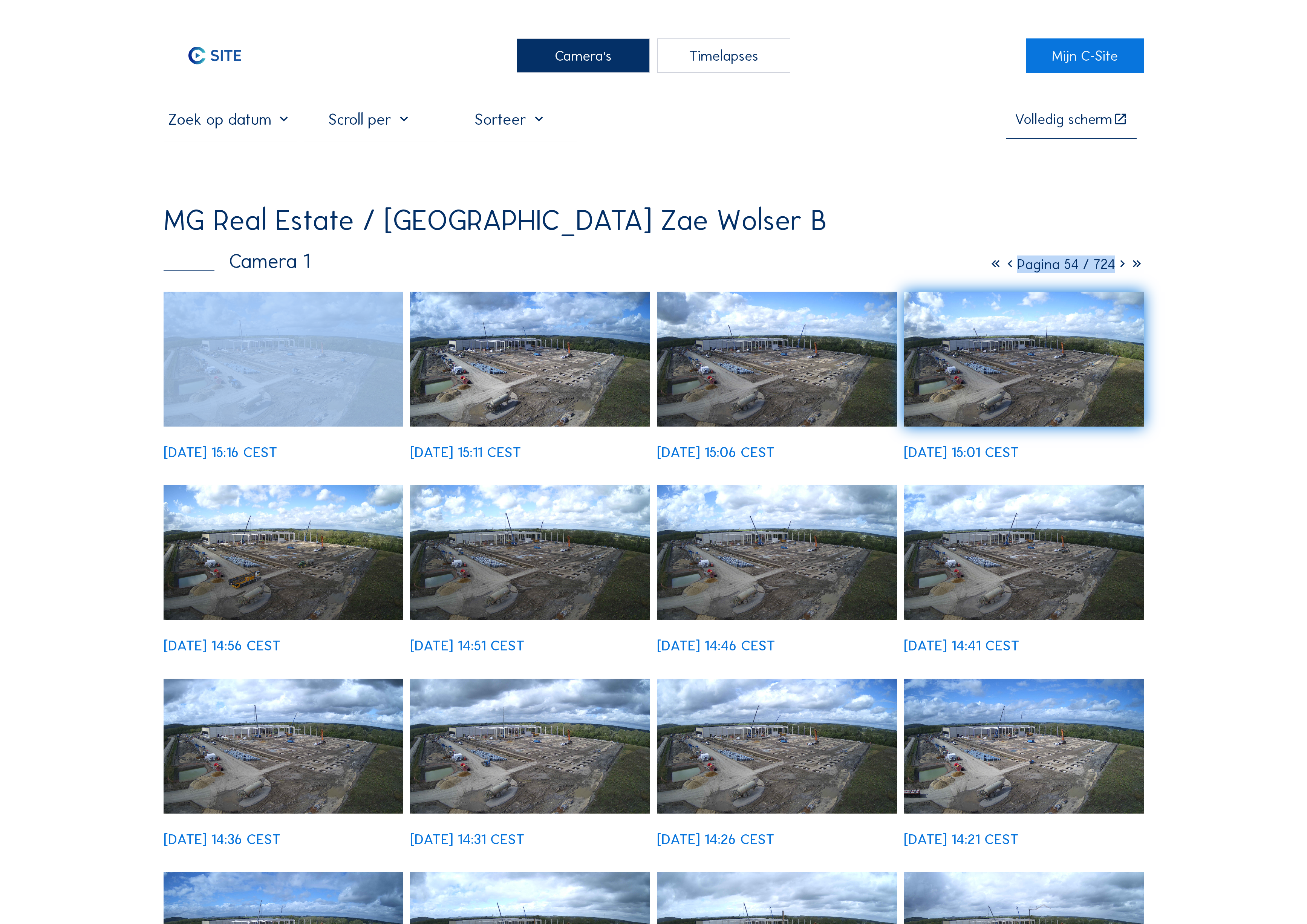
click at [1130, 256] on icon at bounding box center [1122, 264] width 14 height 18
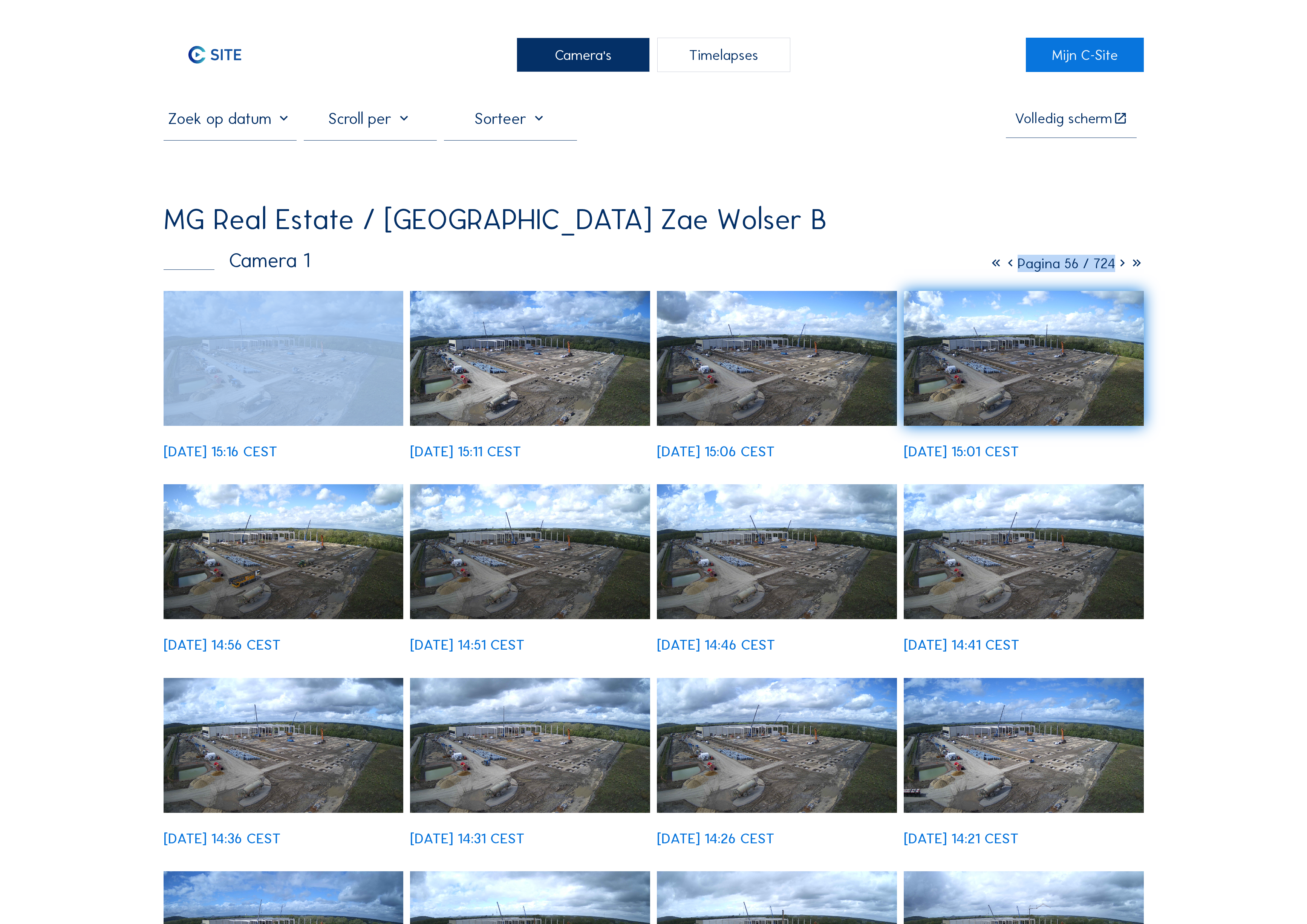
click at [1131, 236] on div "MG Real Estate / [GEOGRAPHIC_DATA] Zae Wolser B Camera 1 Pagina 56 / 724 [DATE]…" at bounding box center [654, 622] width 980 height 834
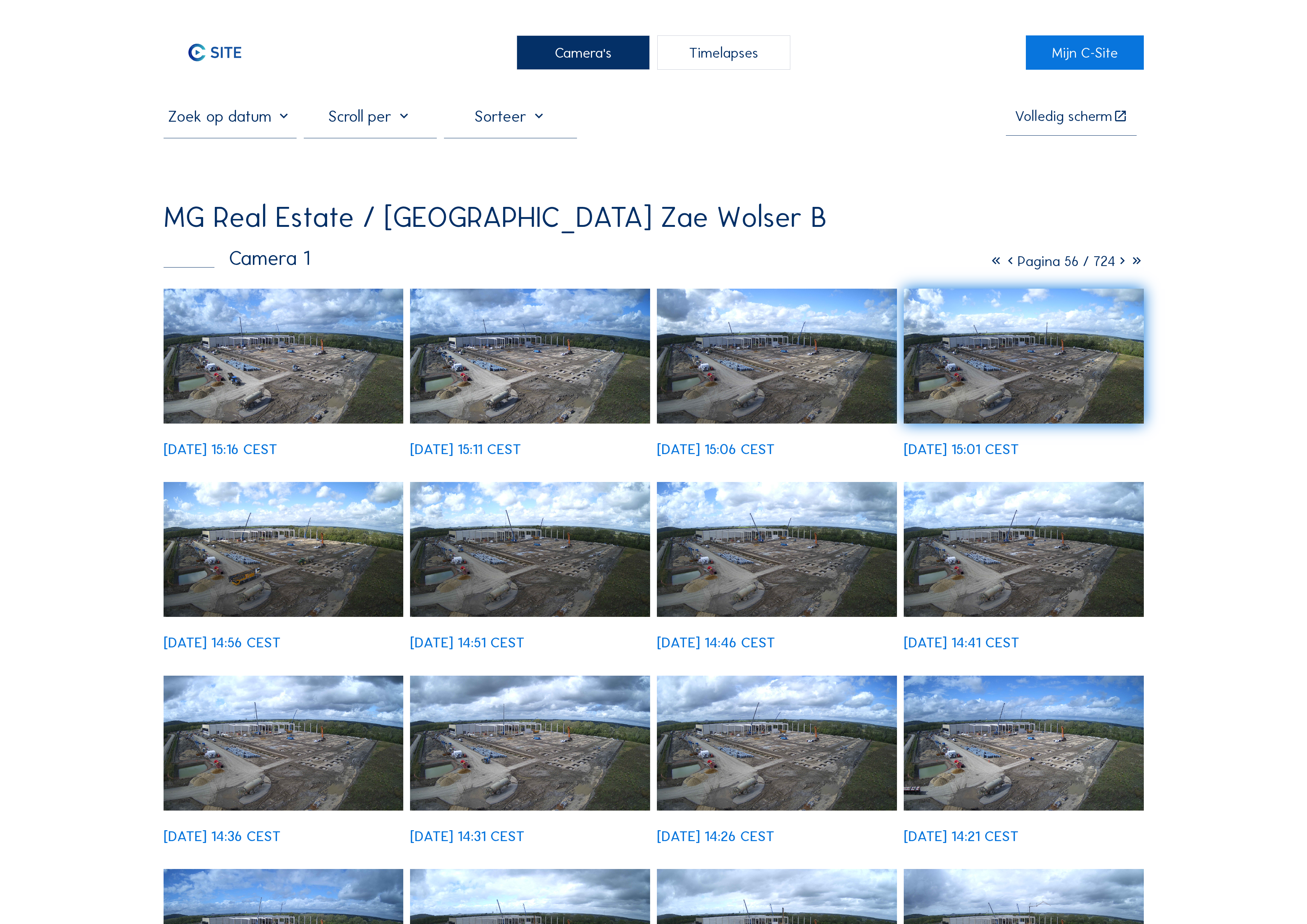
click at [1131, 236] on div "MG Real Estate / [GEOGRAPHIC_DATA] Zae Wolser B Camera 1 Pagina 56 / 724 [DATE]…" at bounding box center [654, 620] width 980 height 834
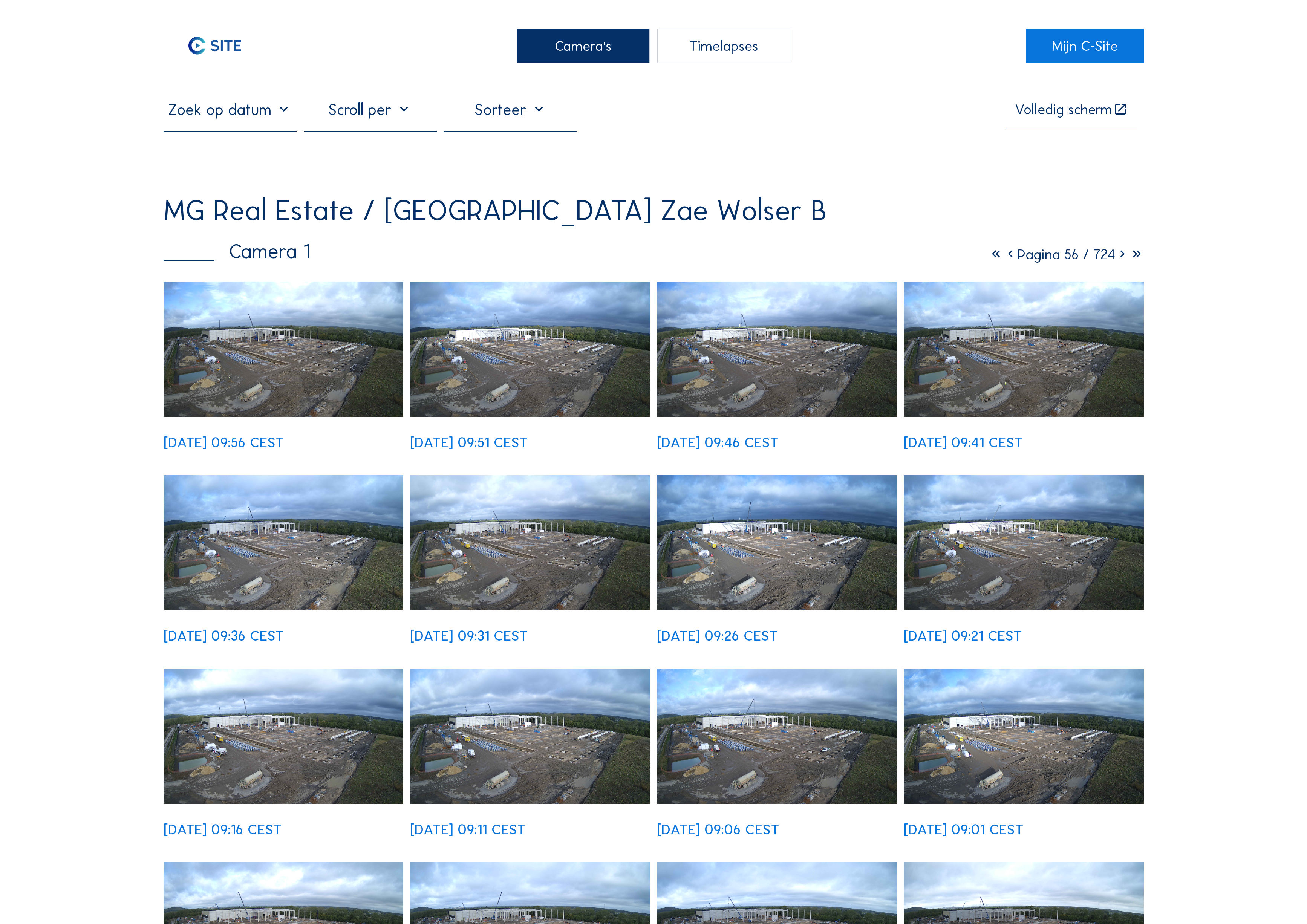
scroll to position [14, 0]
click at [1130, 246] on icon at bounding box center [1122, 255] width 14 height 18
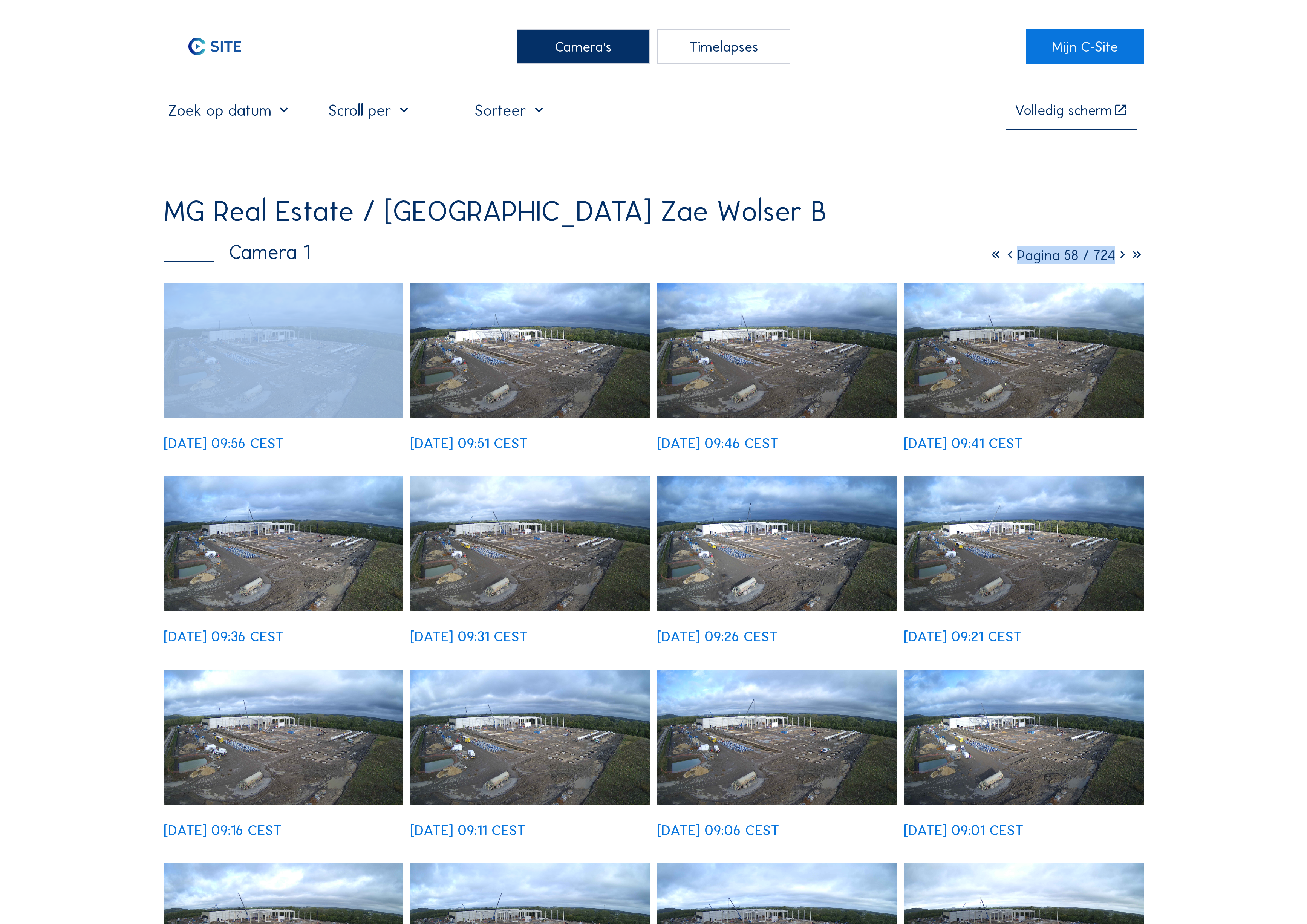
click at [1130, 246] on icon at bounding box center [1122, 255] width 14 height 18
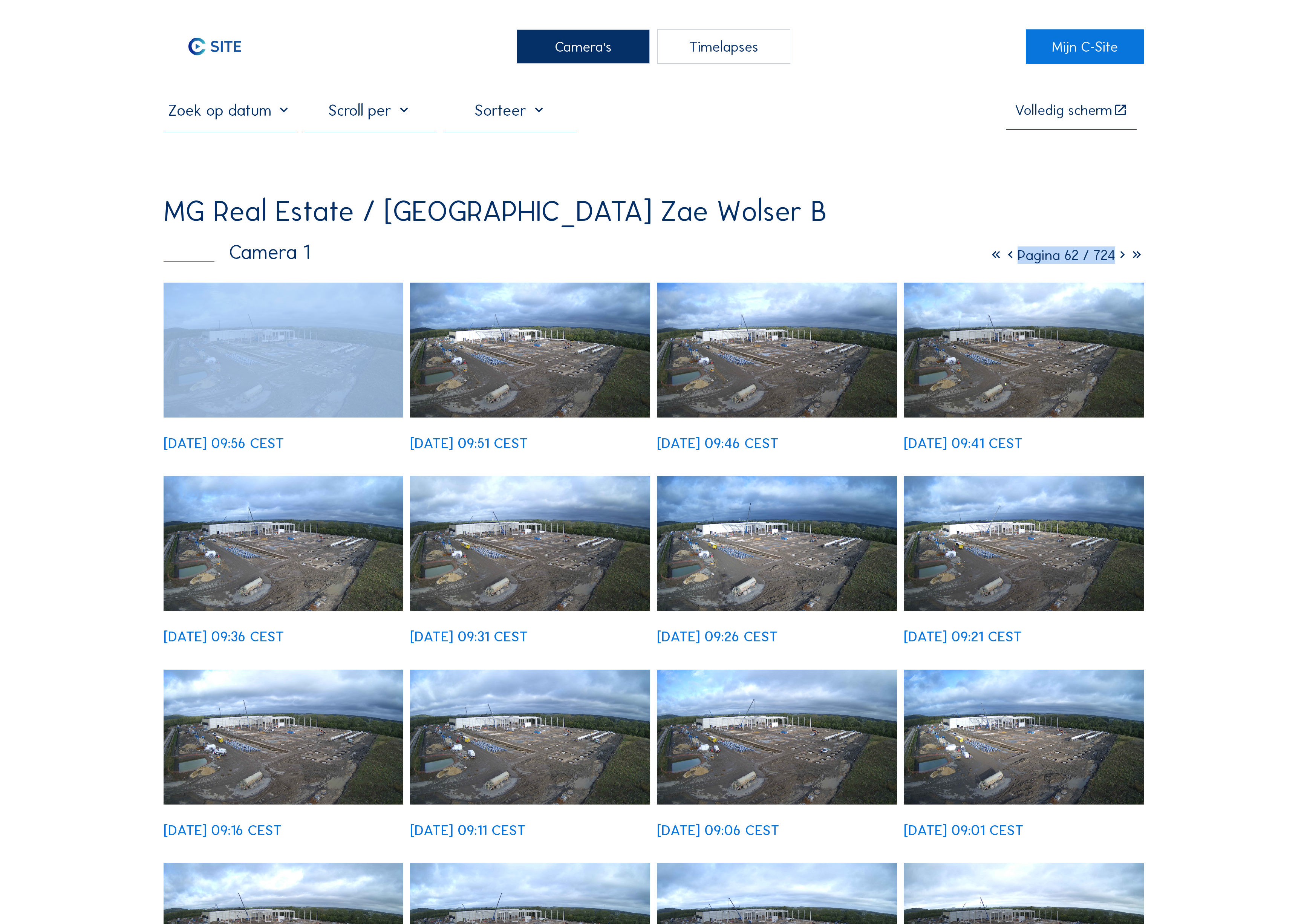
click at [1130, 246] on icon at bounding box center [1122, 255] width 14 height 18
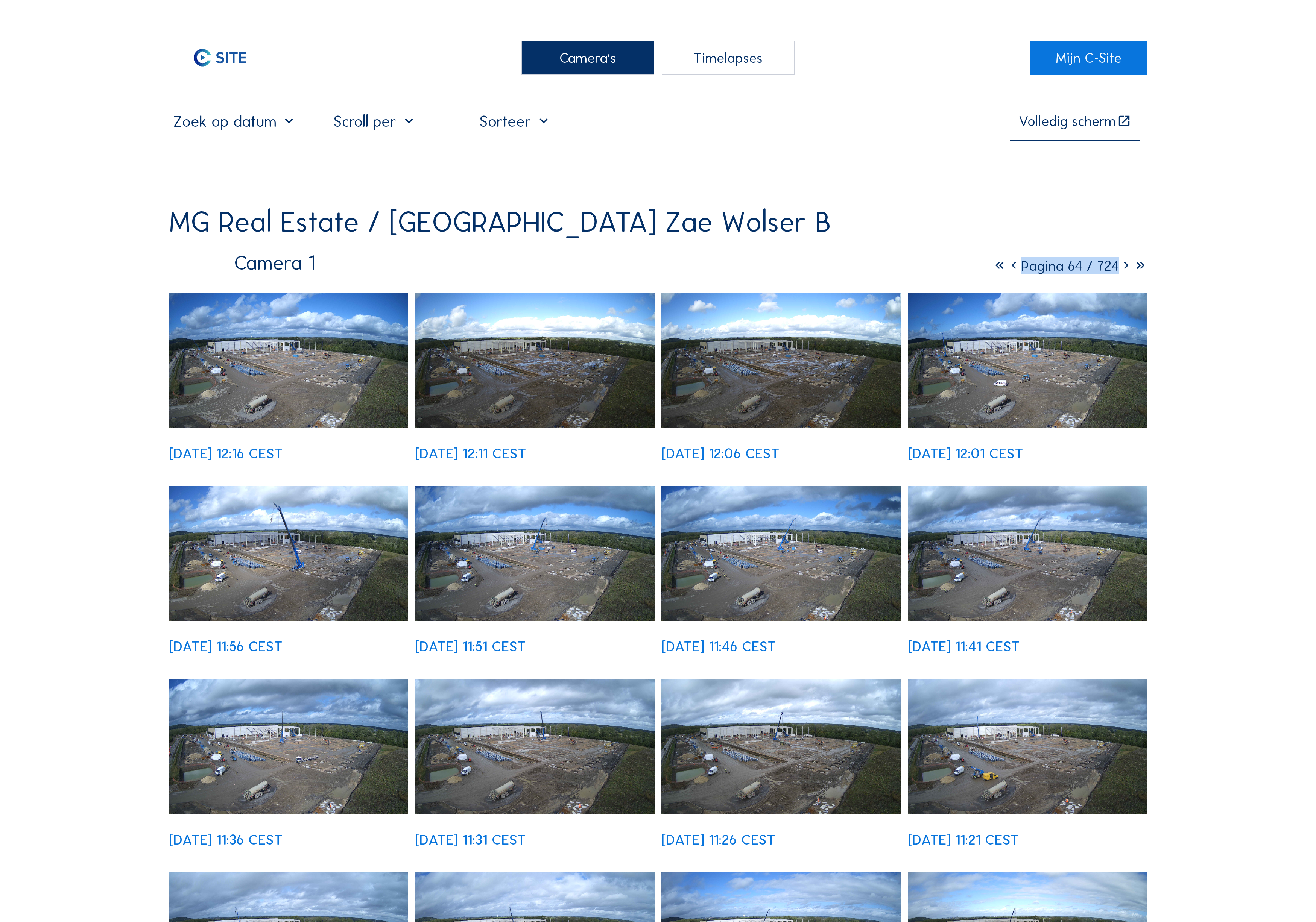
scroll to position [3, 0]
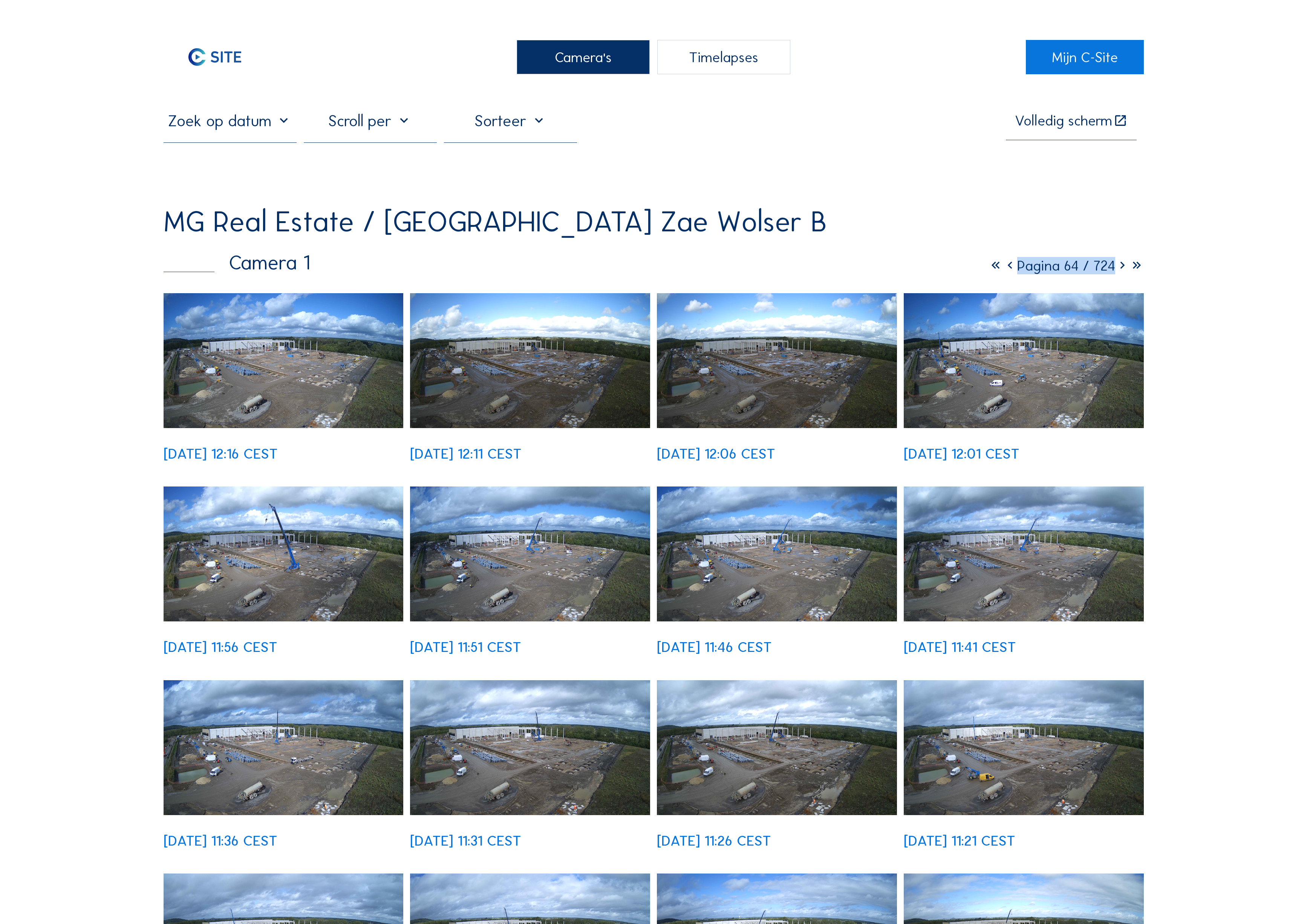
click at [825, 352] on img at bounding box center [777, 361] width 240 height 135
